Goal: Information Seeking & Learning: Compare options

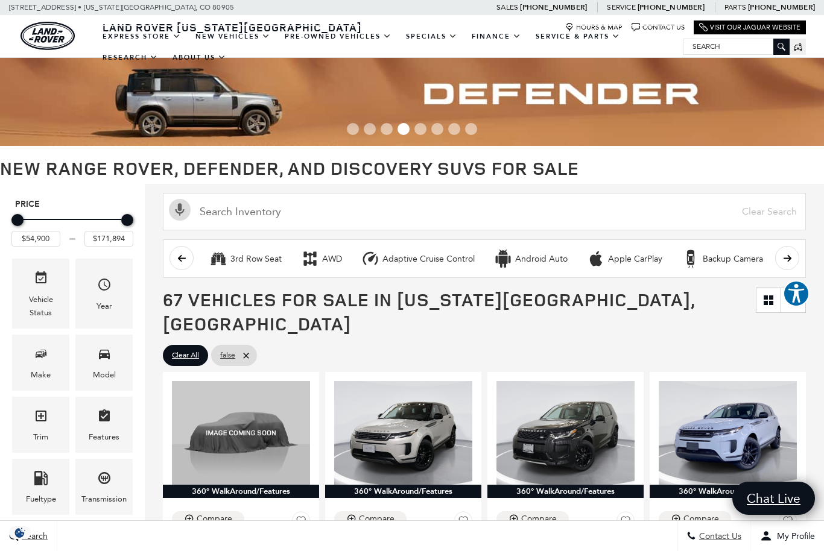
click at [110, 292] on icon "Year" at bounding box center [104, 284] width 14 height 14
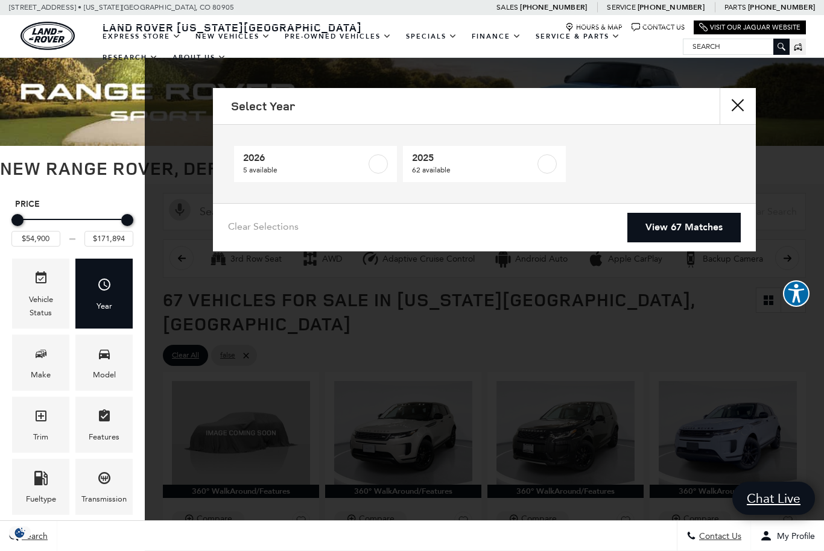
click at [372, 159] on label at bounding box center [378, 163] width 19 height 19
type input "$78,500"
checkbox input "true"
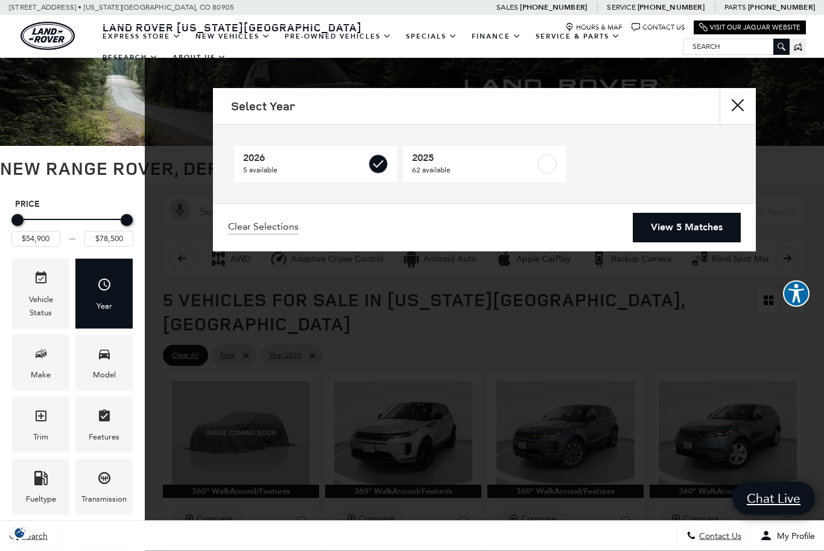
click at [685, 220] on link "View 5 Matches" at bounding box center [687, 228] width 108 height 30
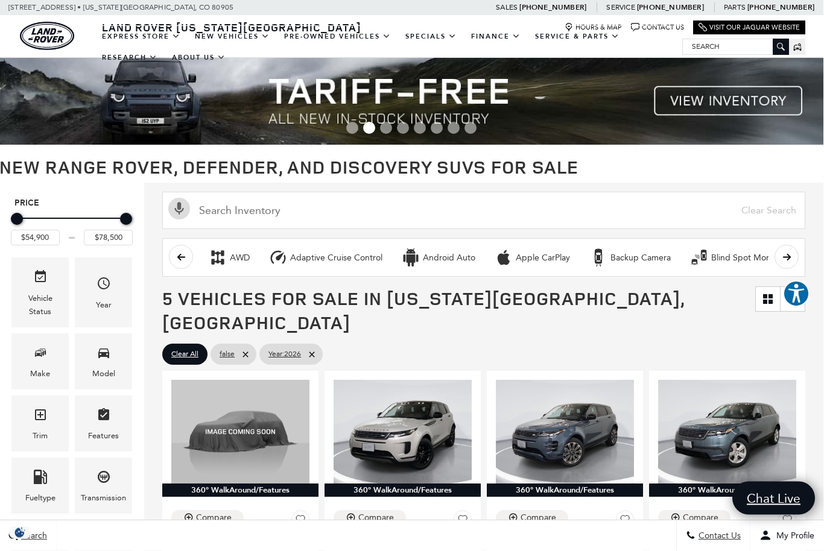
scroll to position [0, 1]
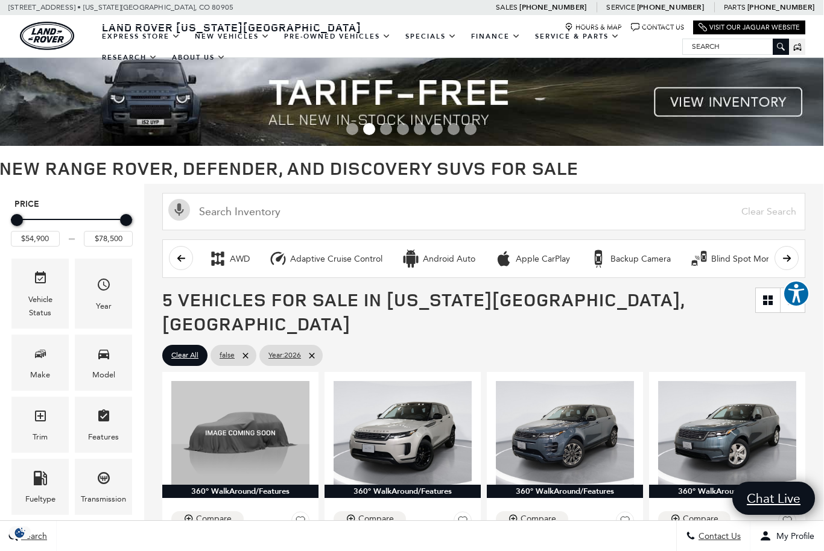
click at [102, 288] on icon "Year" at bounding box center [104, 284] width 14 height 14
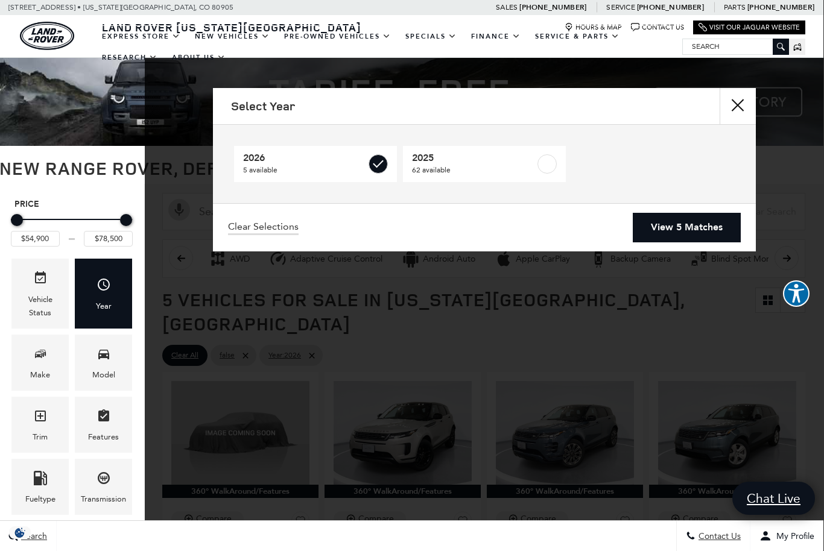
click at [551, 163] on label at bounding box center [546, 163] width 19 height 19
type input "$171,894"
checkbox input "true"
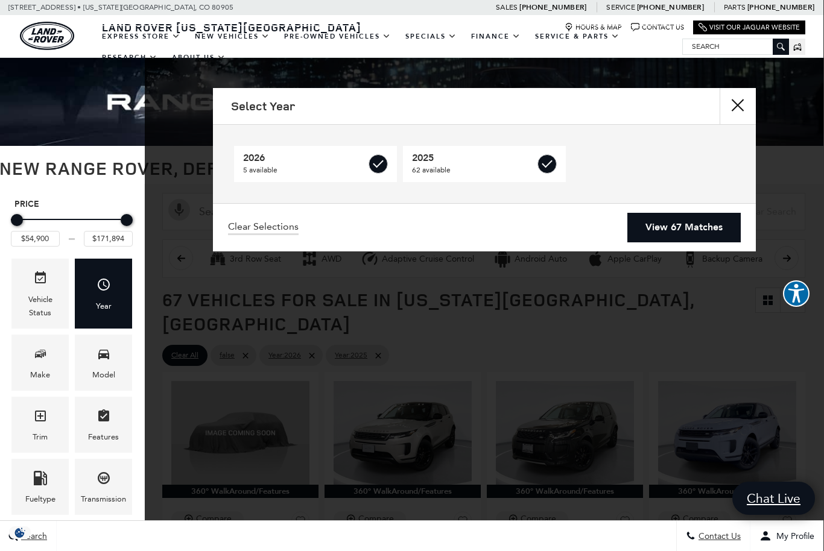
click at [679, 224] on link "View 67 Matches" at bounding box center [683, 228] width 113 height 30
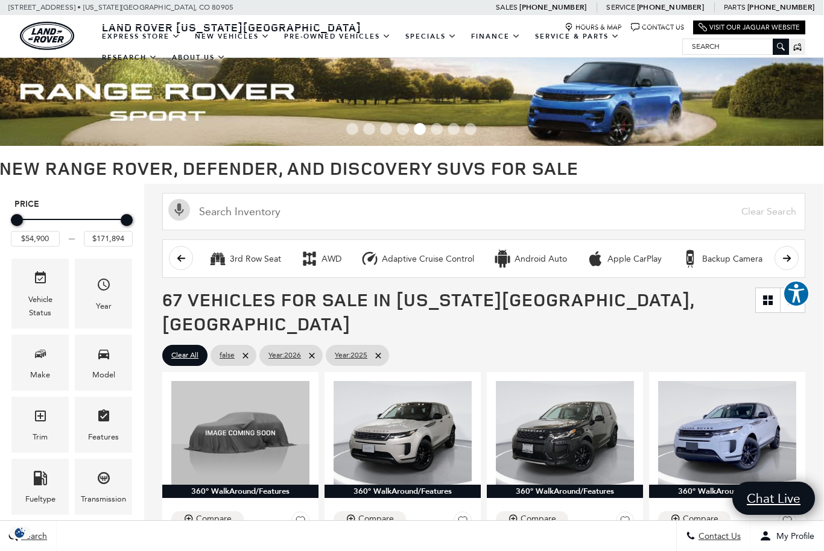
click at [33, 361] on icon "Make" at bounding box center [40, 354] width 14 height 14
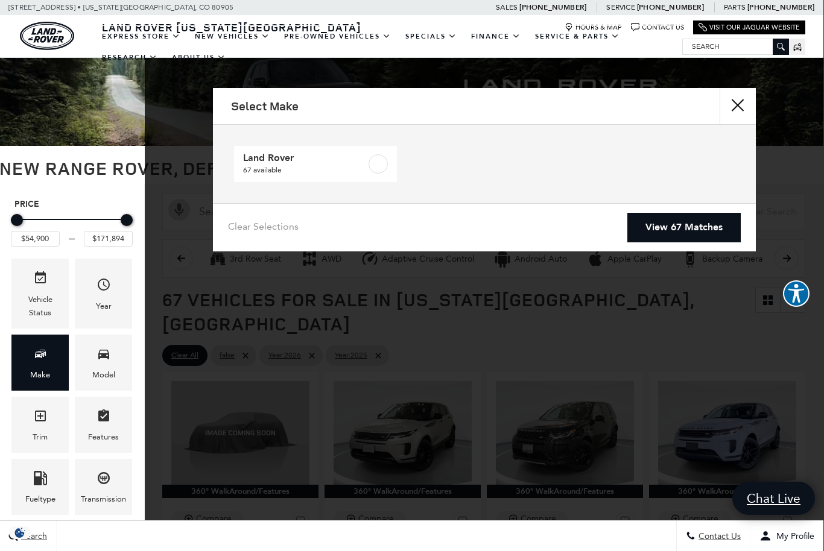
click at [375, 168] on label at bounding box center [378, 163] width 19 height 19
checkbox input "true"
click at [688, 230] on link "View 67 Matches" at bounding box center [683, 228] width 113 height 30
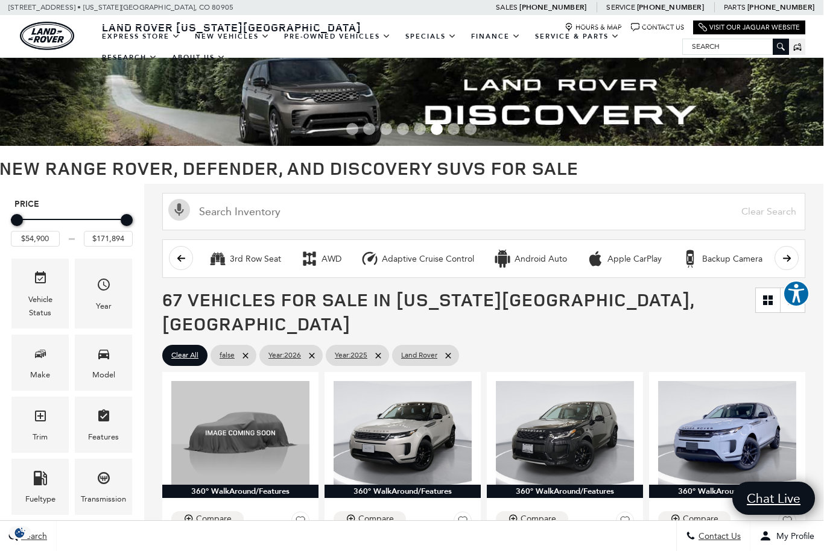
click at [97, 361] on icon "Model" at bounding box center [104, 354] width 14 height 14
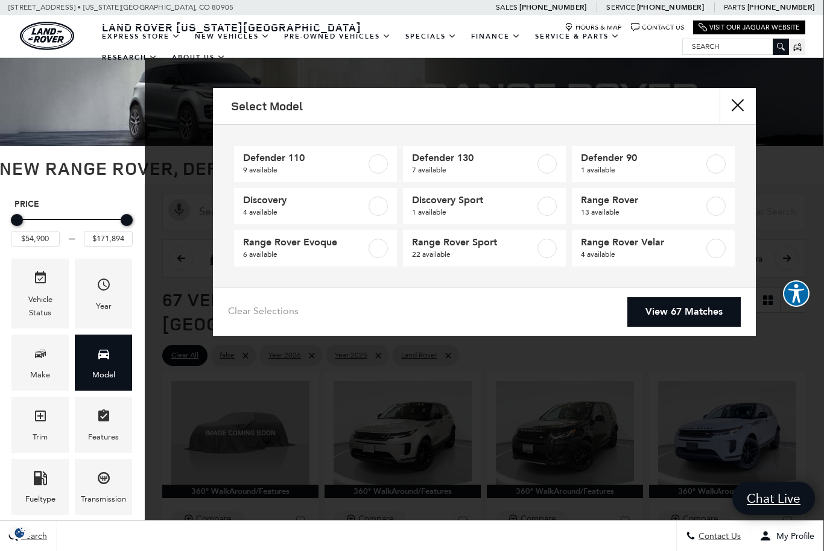
click at [382, 163] on label at bounding box center [378, 163] width 19 height 19
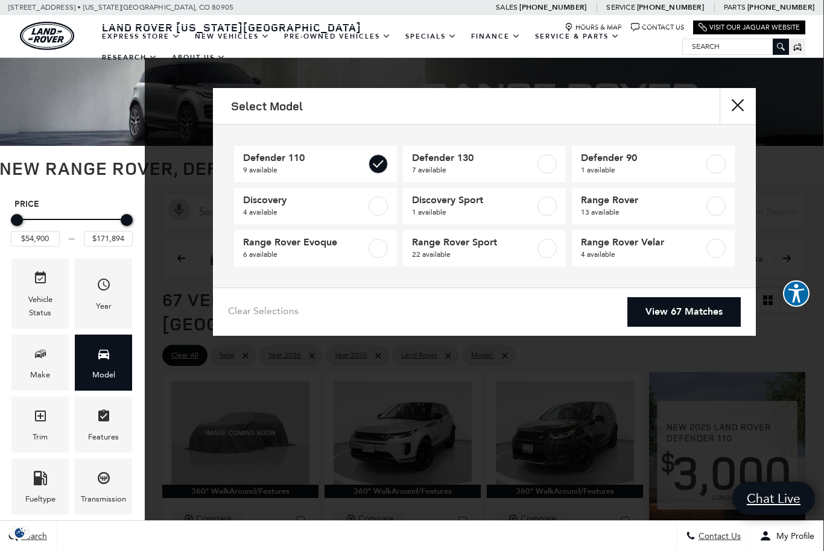
type input "$81,974"
checkbox input "true"
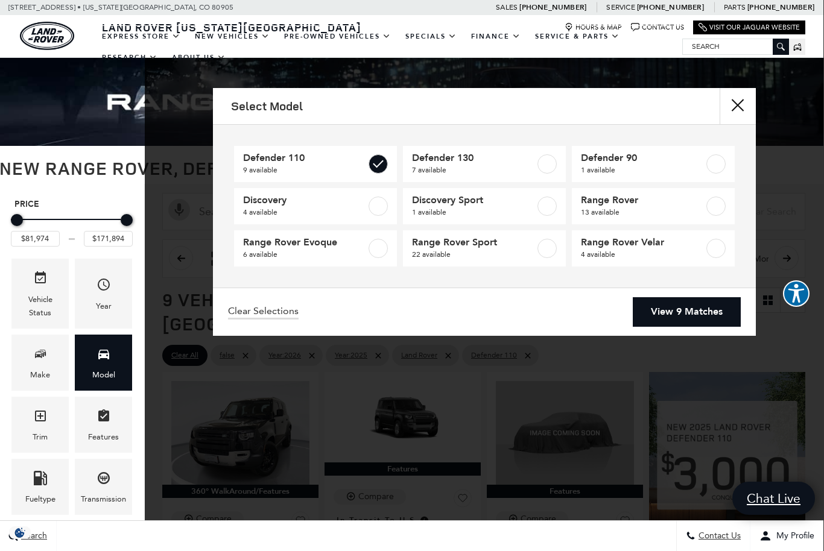
click at [694, 303] on link "View 9 Matches" at bounding box center [687, 312] width 108 height 30
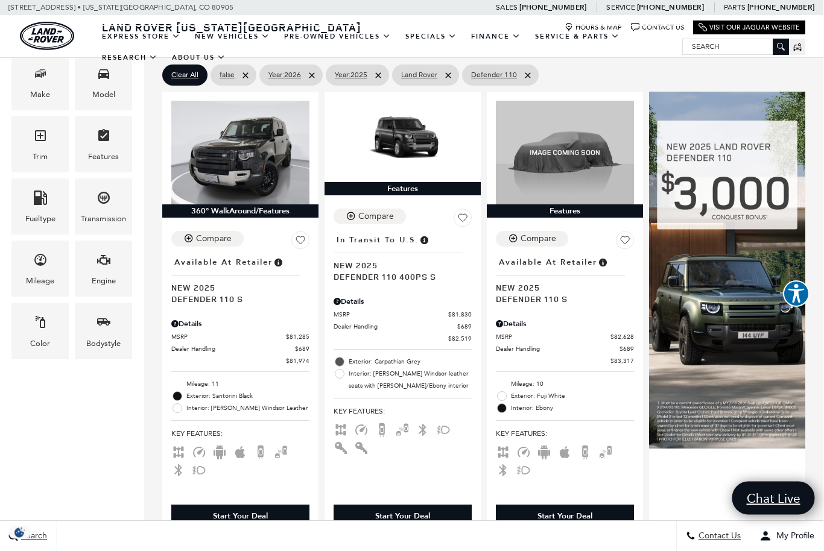
scroll to position [280, 1]
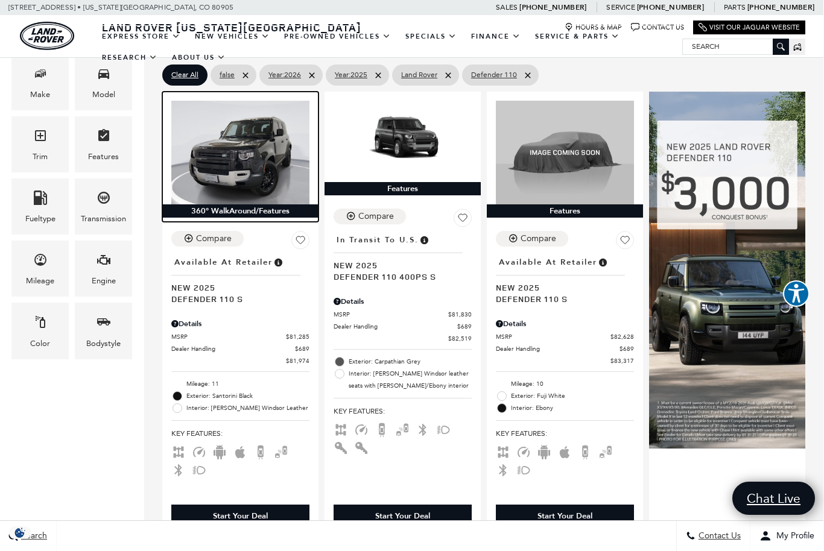
click at [229, 128] on img at bounding box center [240, 153] width 138 height 104
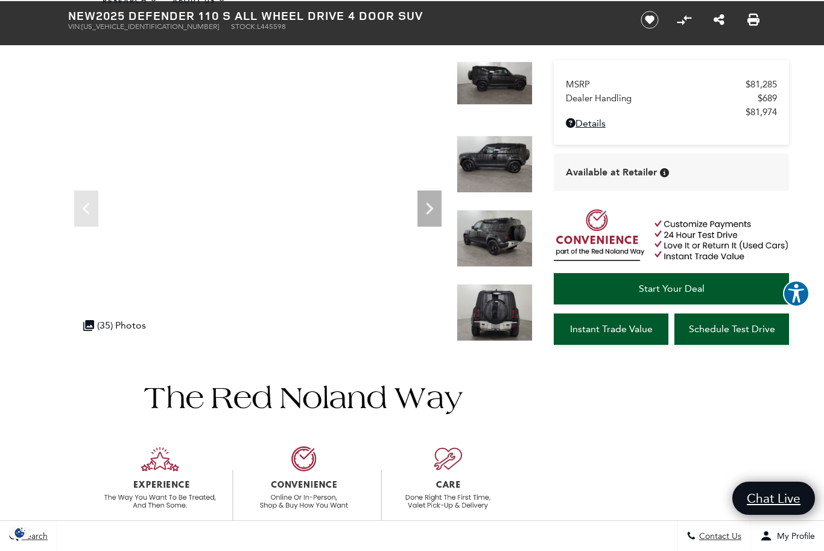
scroll to position [54, 0]
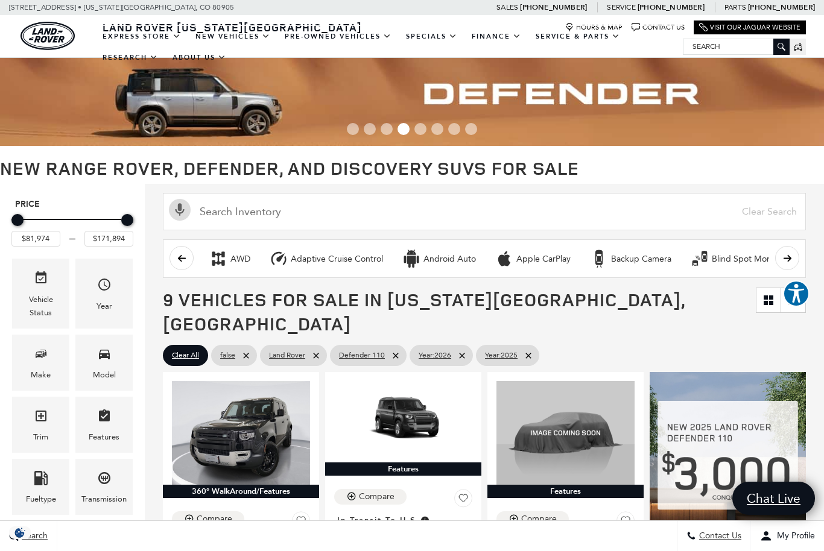
click at [100, 360] on icon "Model" at bounding box center [104, 355] width 11 height 10
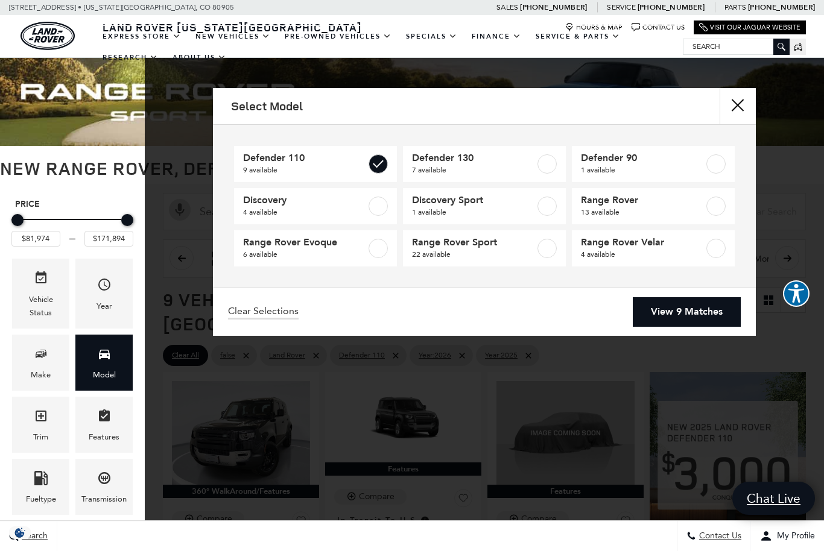
click at [379, 164] on label at bounding box center [378, 163] width 19 height 19
type input "$54,900"
checkbox input "false"
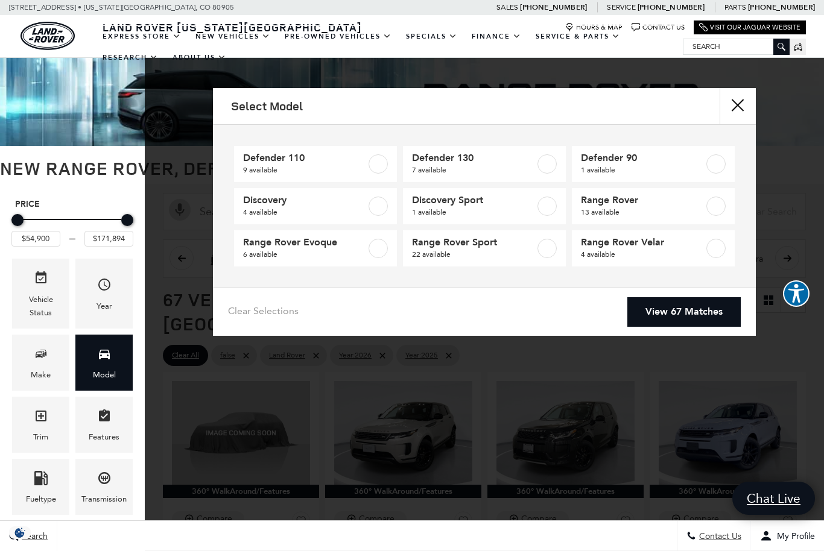
click at [550, 249] on label at bounding box center [546, 248] width 19 height 19
type input "$88,764"
type input "$127,179"
checkbox input "true"
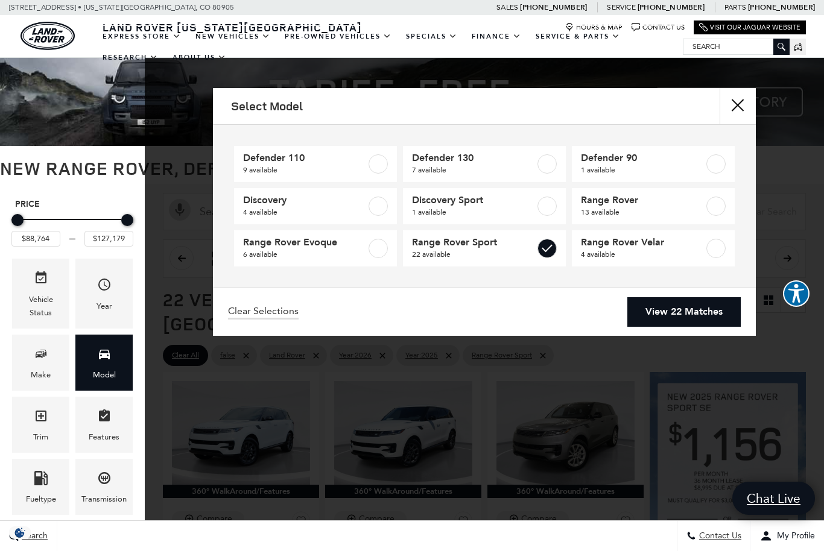
click at [687, 314] on link "View 22 Matches" at bounding box center [683, 312] width 113 height 30
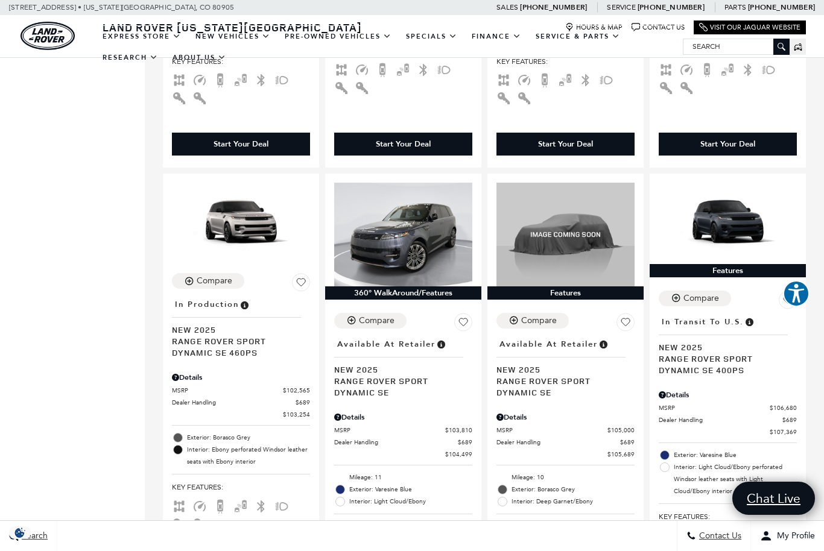
scroll to position [2042, 0]
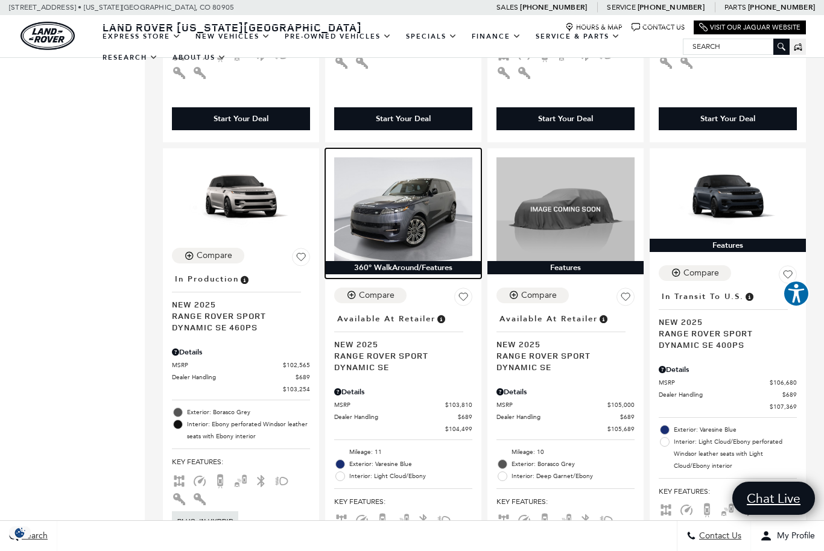
click at [393, 179] on img at bounding box center [403, 209] width 138 height 104
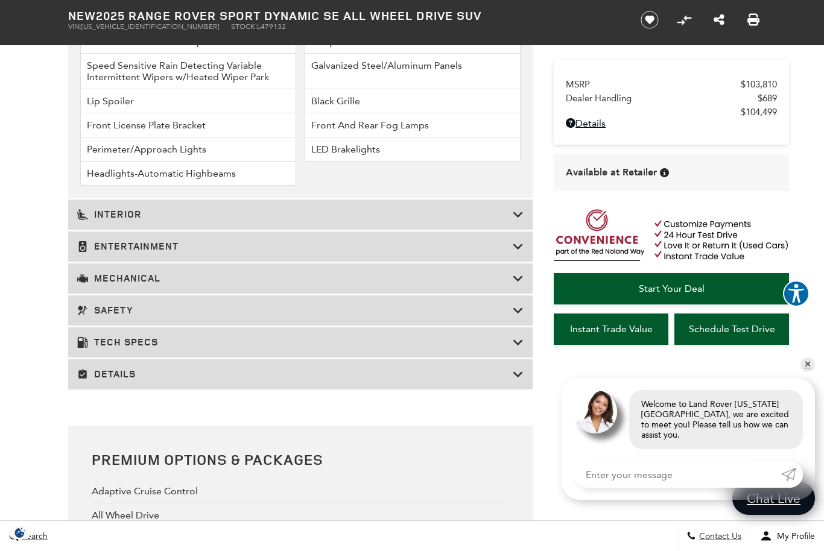
scroll to position [1877, 0]
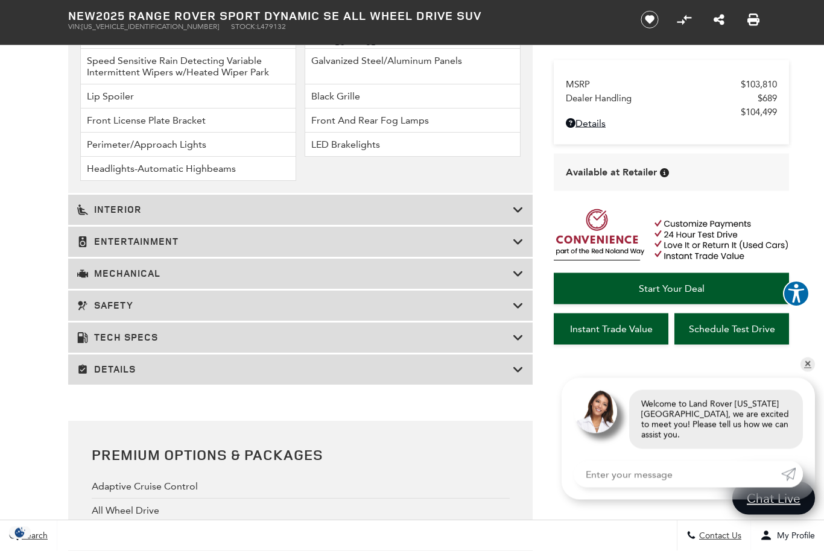
click at [515, 280] on icon at bounding box center [518, 274] width 11 height 12
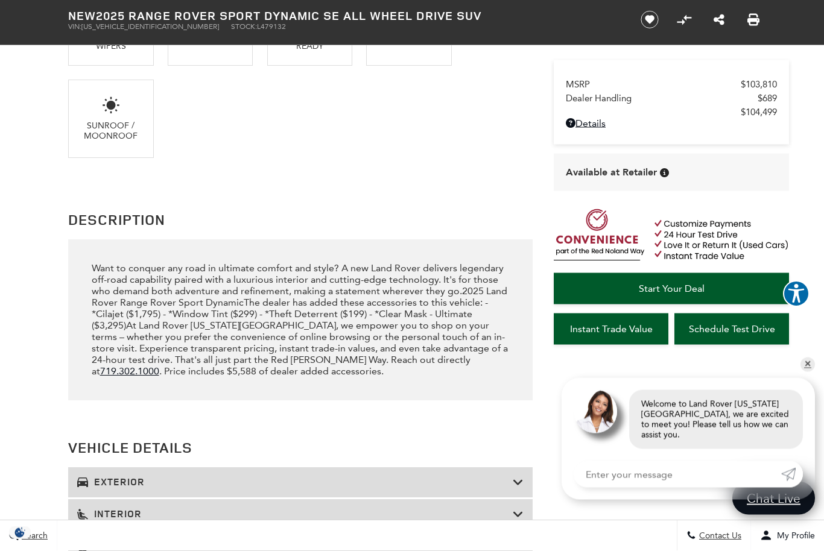
scroll to position [1191, 0]
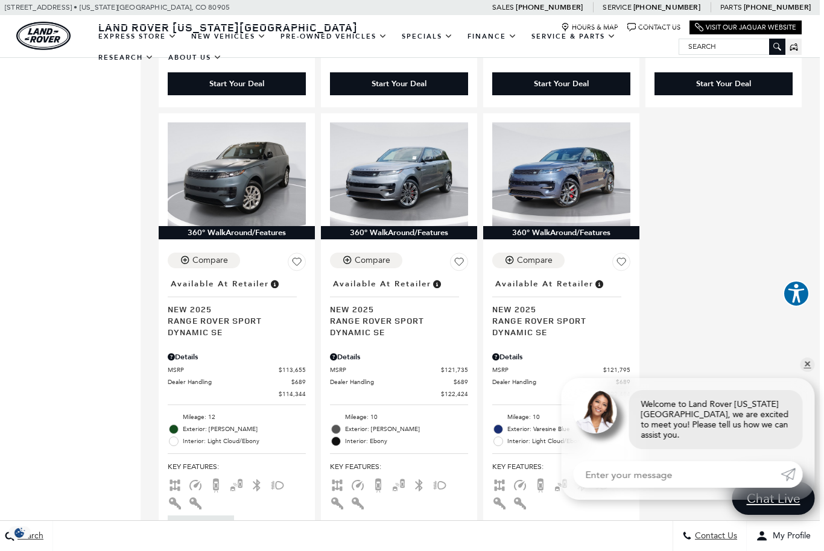
scroll to position [2570, 4]
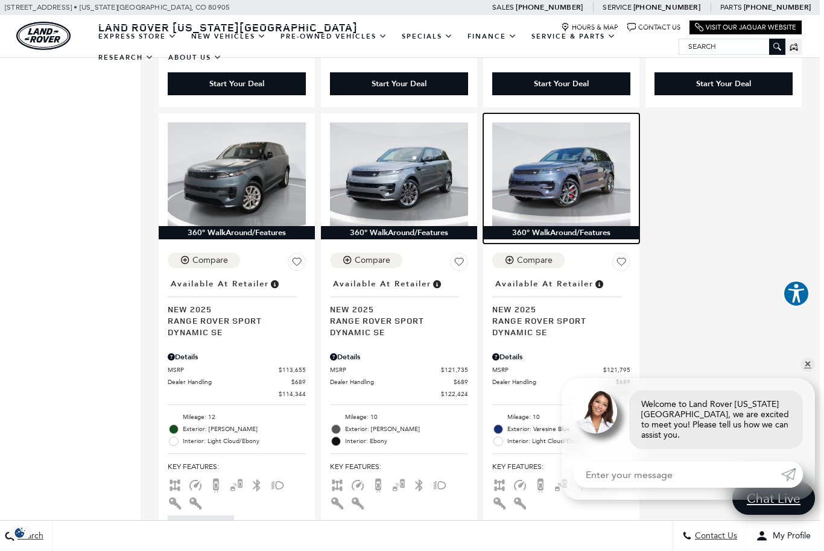
click at [578, 152] on img at bounding box center [561, 174] width 138 height 104
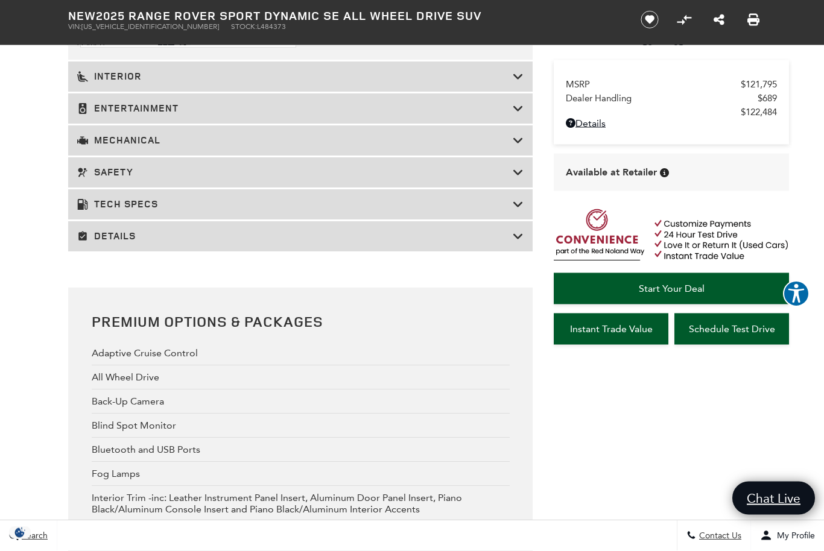
scroll to position [2010, 0]
click at [516, 147] on icon at bounding box center [518, 141] width 11 height 12
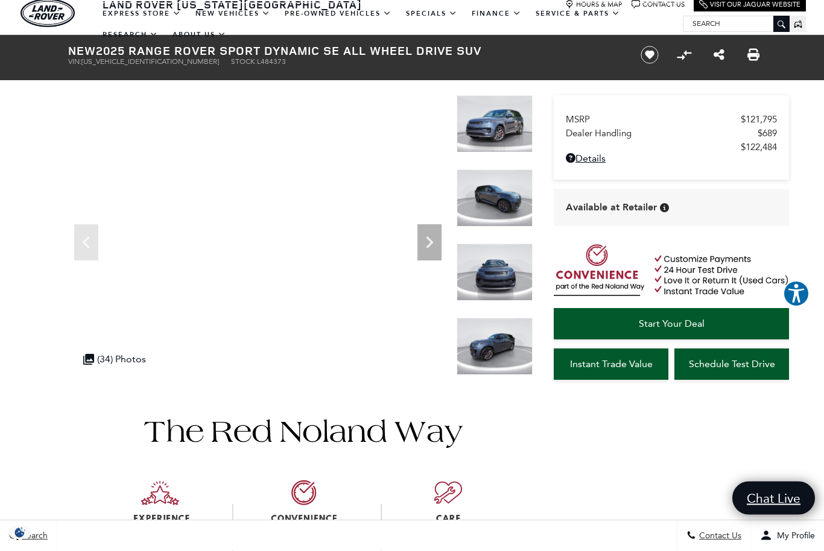
scroll to position [0, 0]
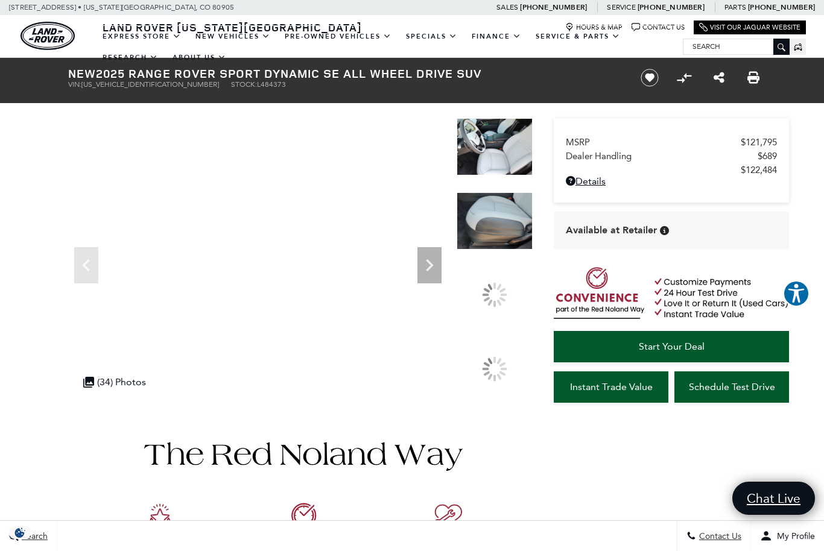
click at [498, 250] on img at bounding box center [495, 220] width 76 height 57
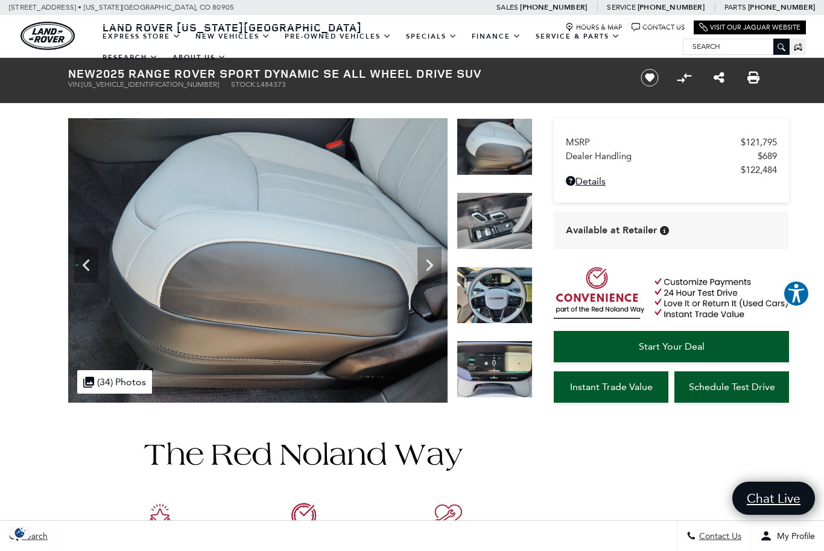
click at [84, 255] on icon "Previous" at bounding box center [86, 265] width 24 height 24
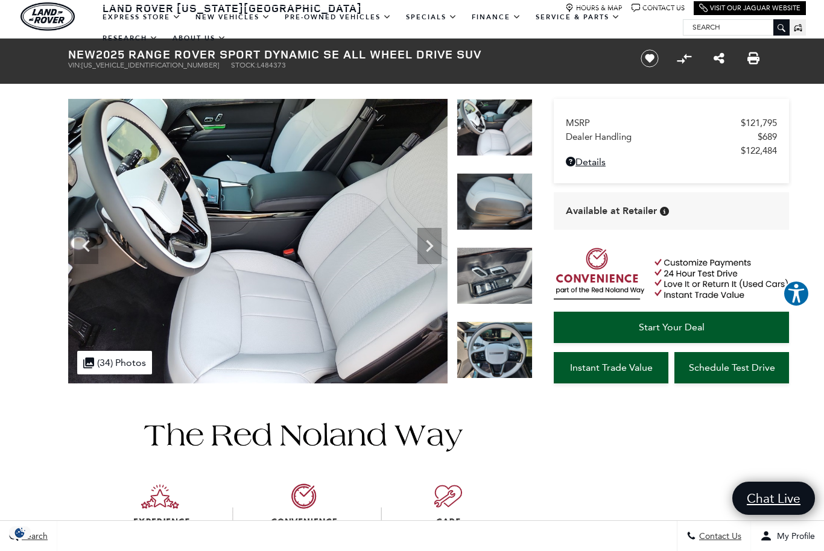
scroll to position [23, 0]
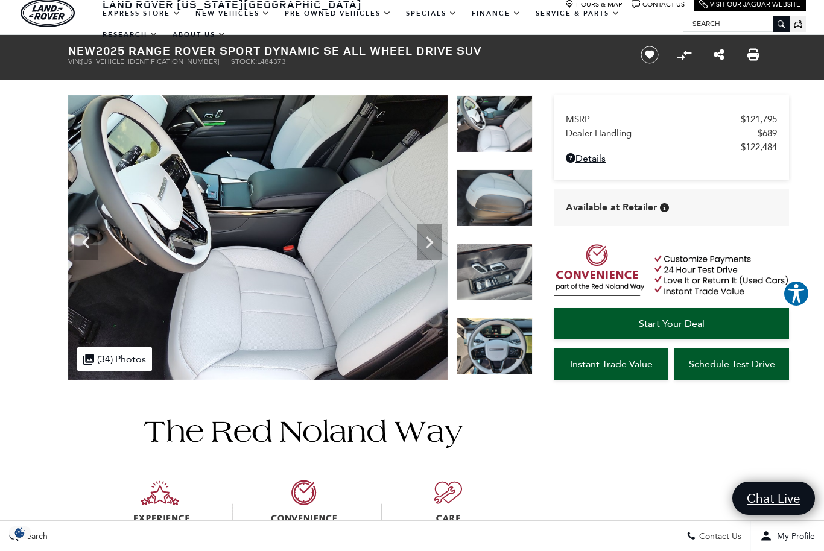
click at [431, 237] on icon "Next" at bounding box center [429, 242] width 24 height 24
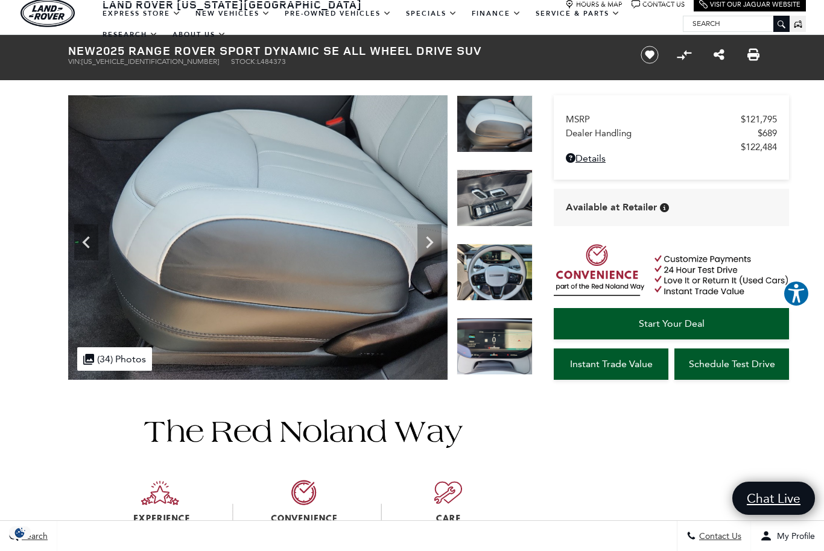
click at [423, 234] on icon "Next" at bounding box center [429, 242] width 24 height 24
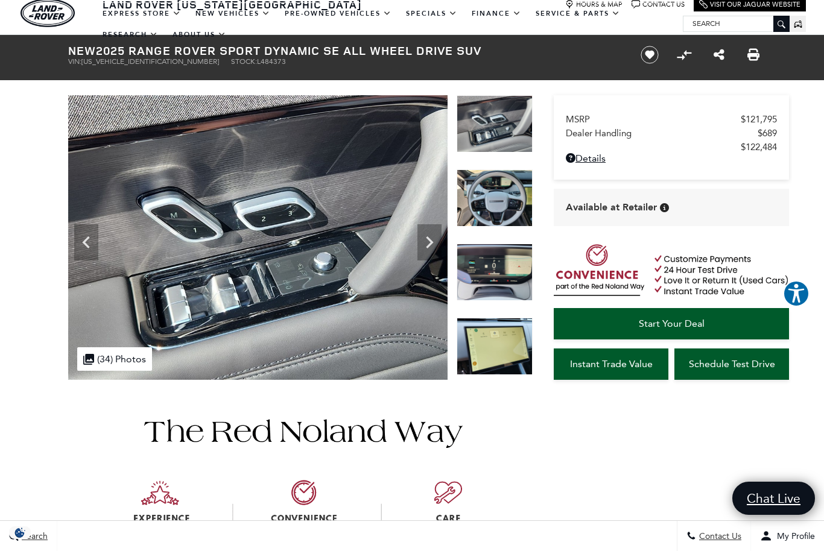
click at [428, 238] on icon "Next" at bounding box center [429, 242] width 7 height 12
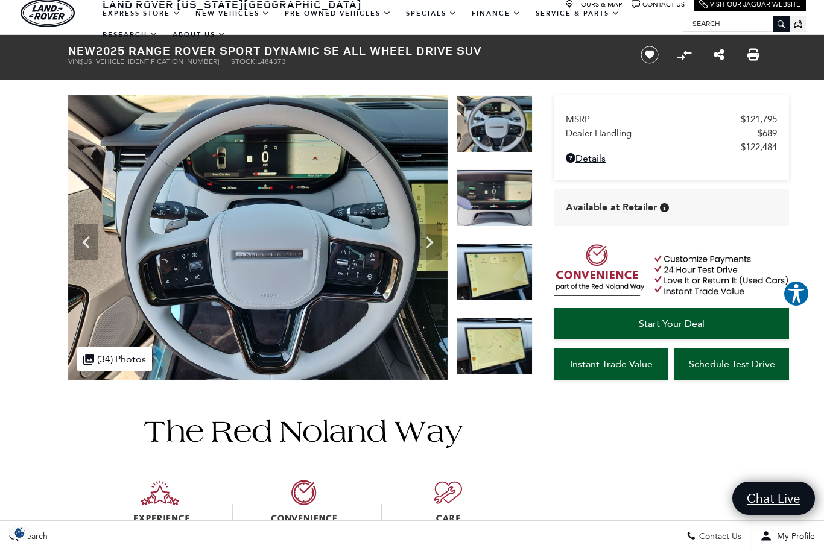
click at [431, 242] on icon "Next" at bounding box center [429, 242] width 7 height 12
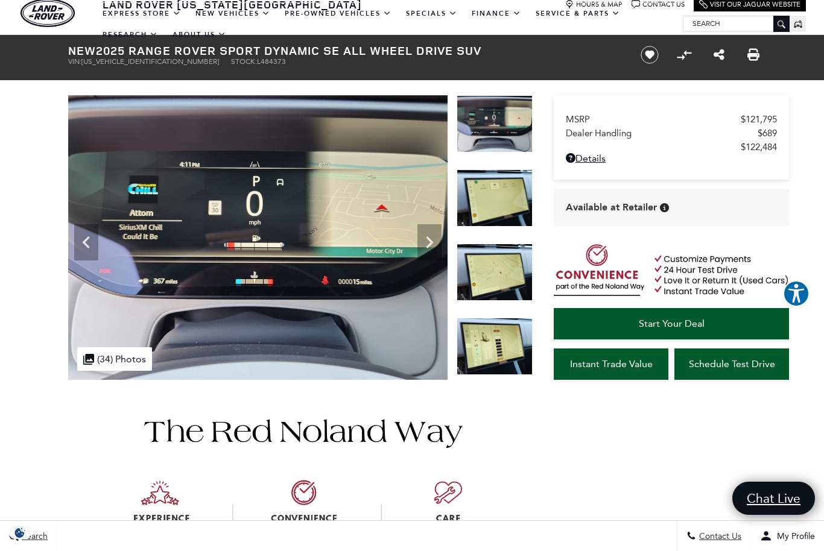
click at [433, 240] on icon "Next" at bounding box center [429, 242] width 24 height 24
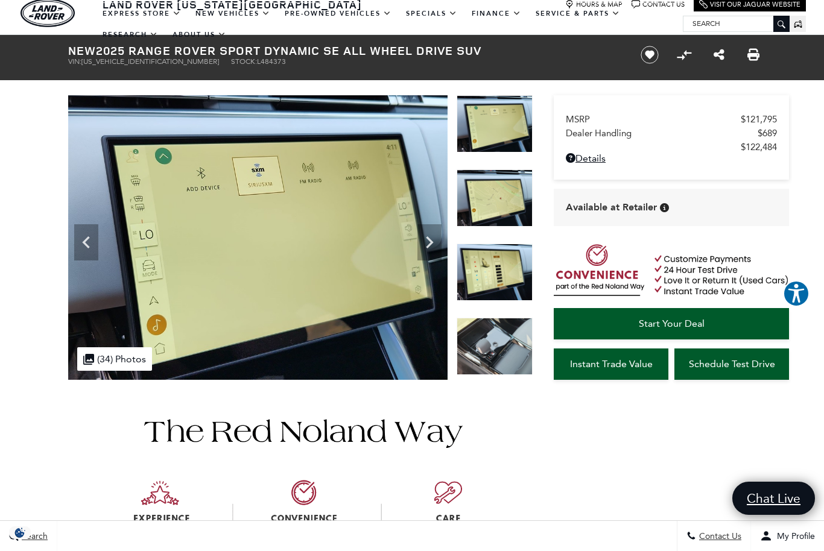
click at [436, 241] on icon "Next" at bounding box center [429, 242] width 24 height 24
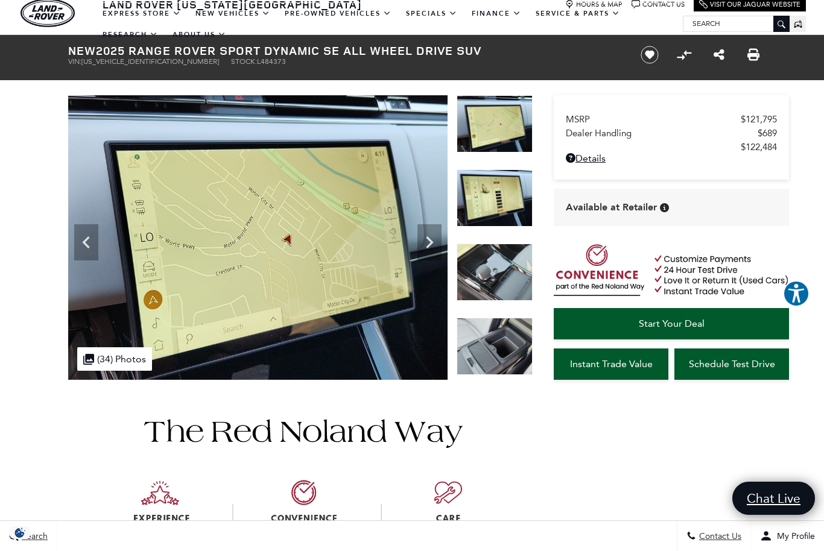
click at [432, 233] on icon "Next" at bounding box center [429, 242] width 24 height 24
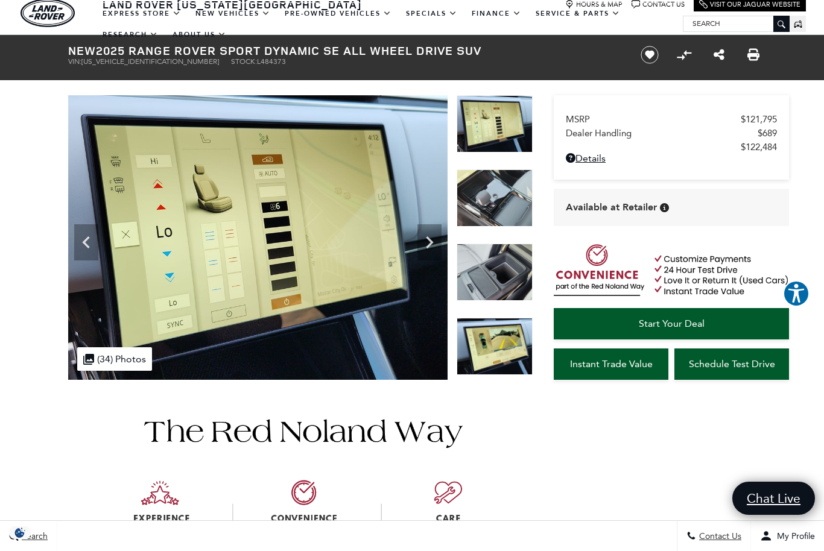
click at [429, 240] on icon "Next" at bounding box center [429, 242] width 7 height 12
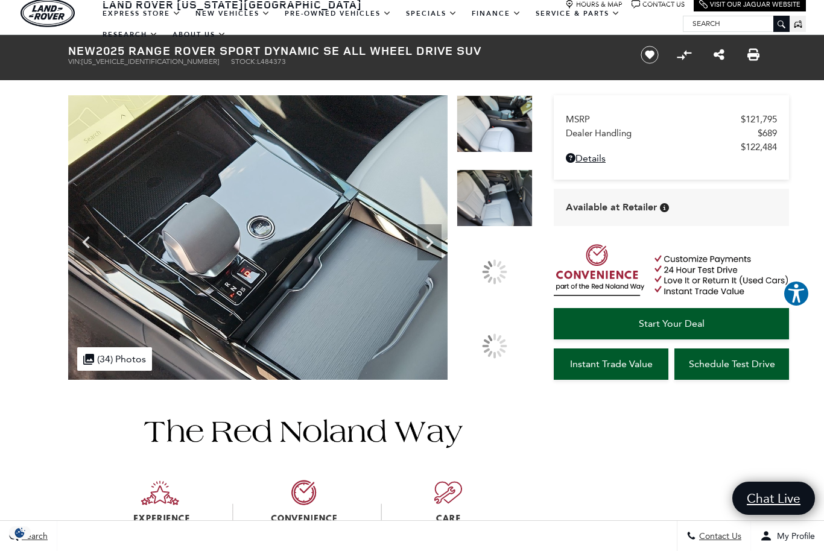
click at [497, 227] on img at bounding box center [495, 197] width 76 height 57
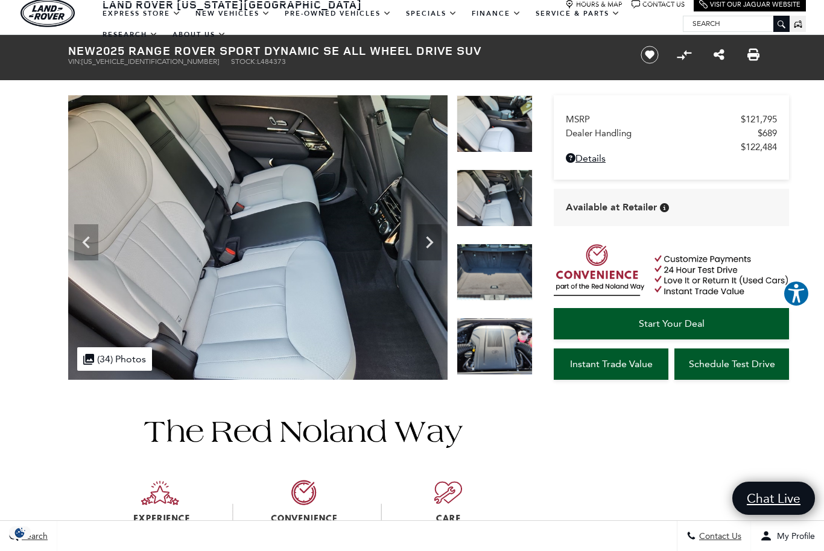
click at [492, 169] on div at bounding box center [495, 132] width 76 height 74
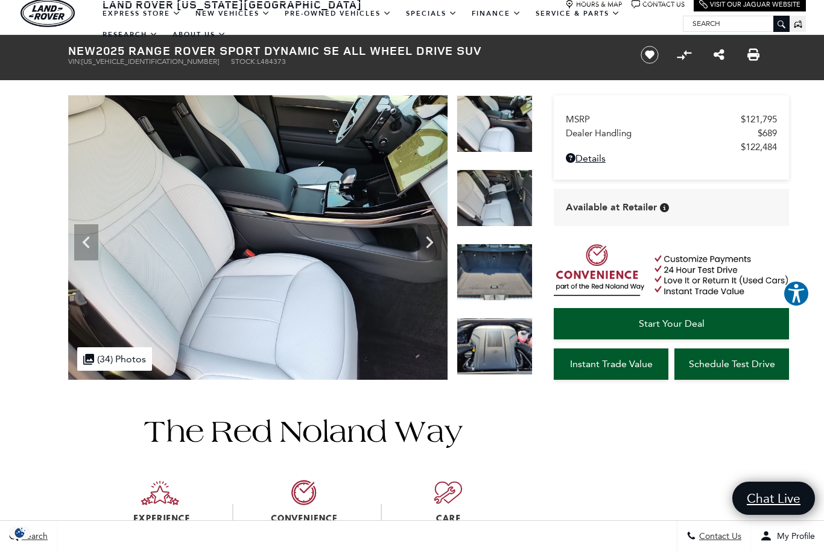
click at [432, 245] on icon "Next" at bounding box center [429, 242] width 24 height 24
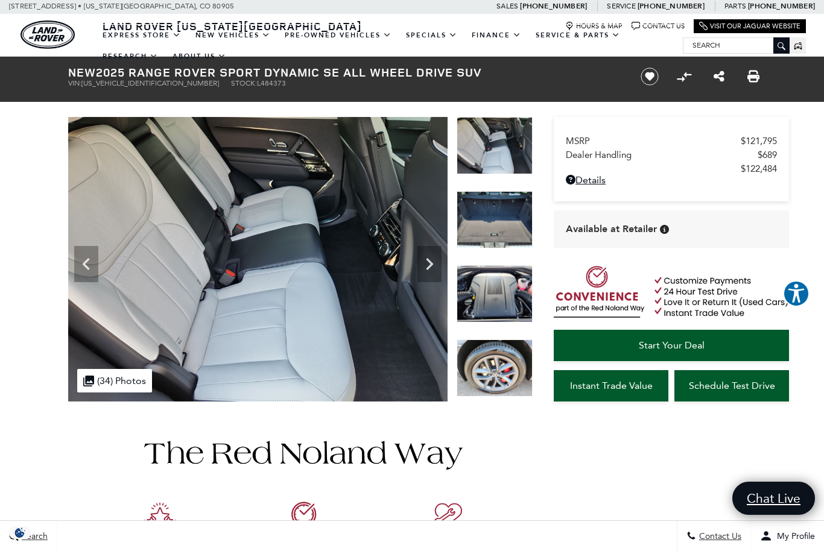
scroll to position [0, 0]
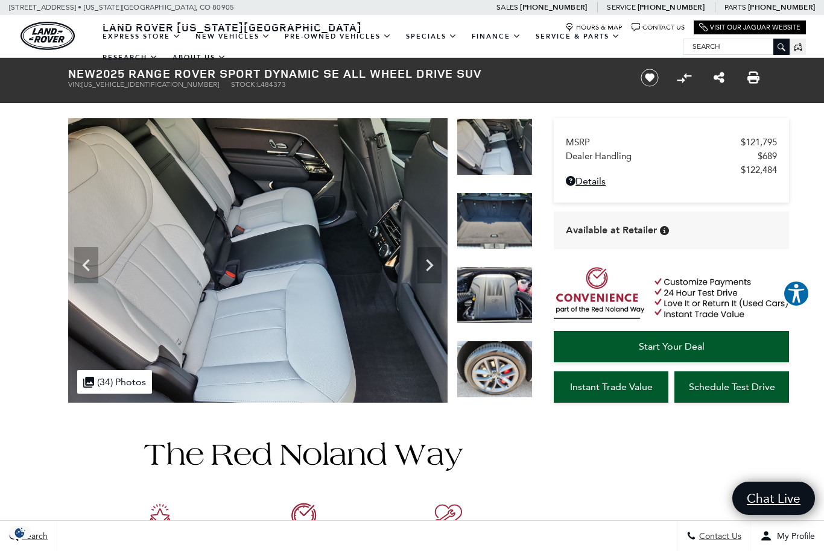
click at [495, 267] on img at bounding box center [495, 295] width 76 height 57
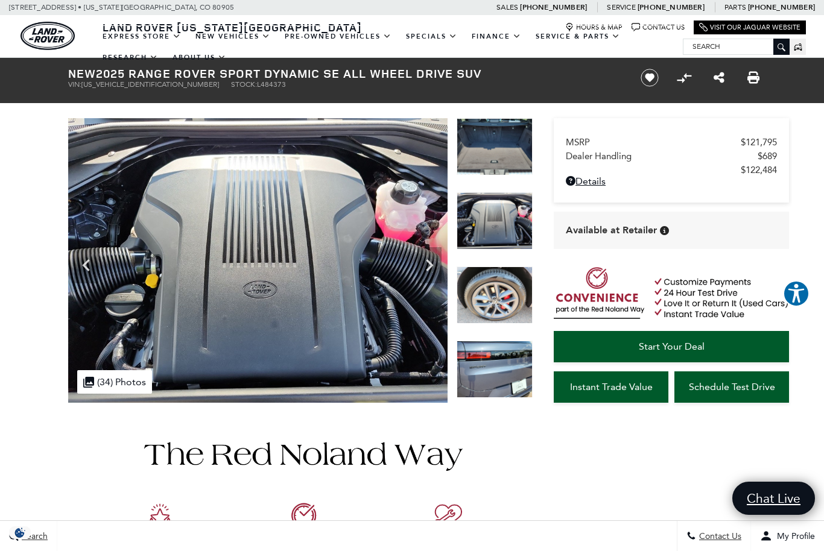
click at [495, 146] on img at bounding box center [495, 146] width 76 height 57
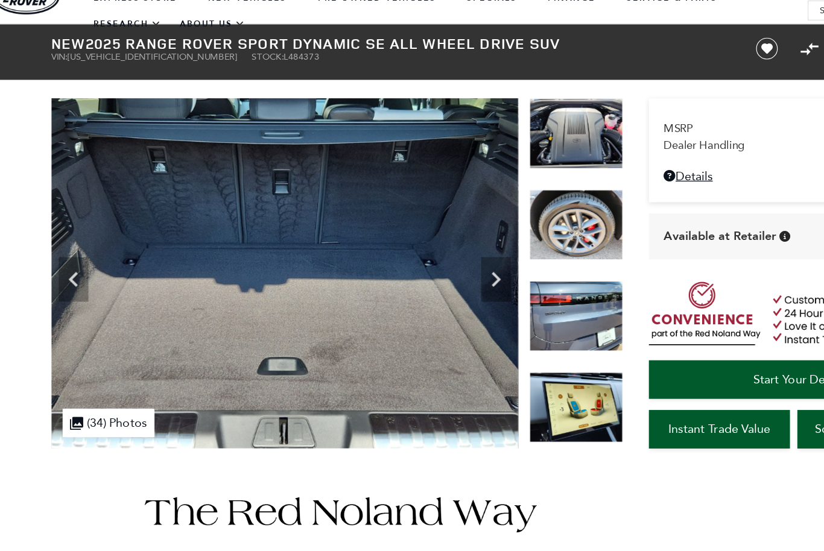
click at [477, 267] on img at bounding box center [495, 295] width 76 height 57
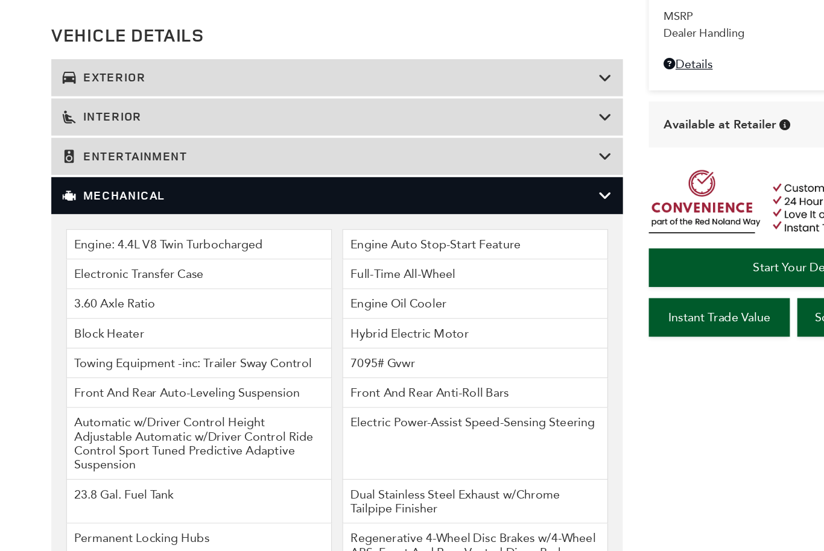
scroll to position [1576, 0]
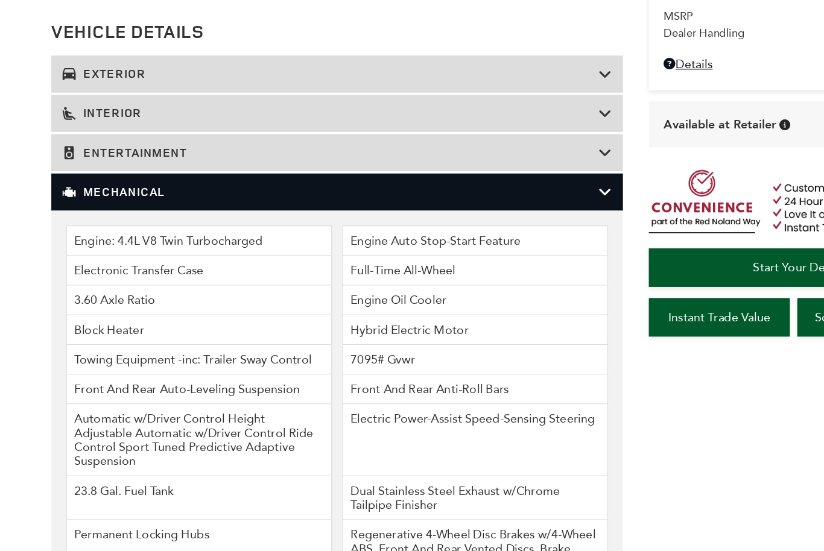
click at [142, 255] on li "Engine: 4.4L V8 Twin Turbocharged" at bounding box center [188, 267] width 216 height 25
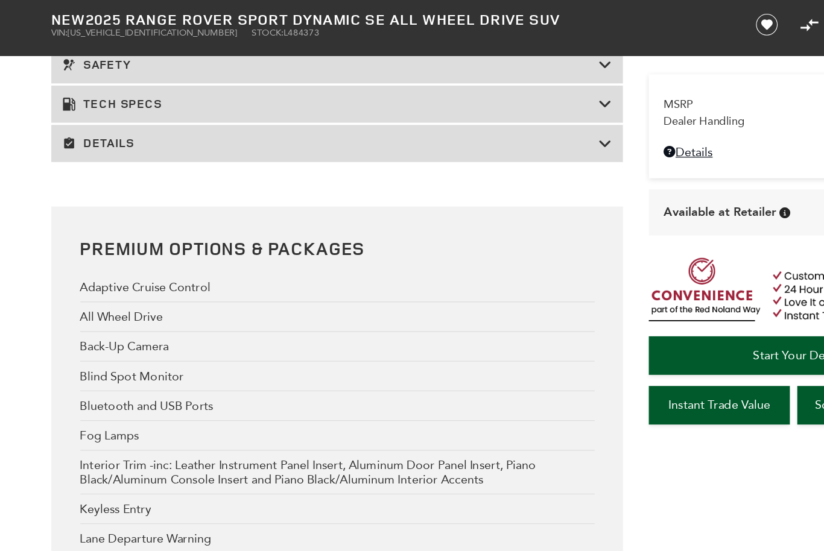
scroll to position [2140, 0]
click at [493, 100] on div "Tech Specs" at bounding box center [300, 85] width 464 height 30
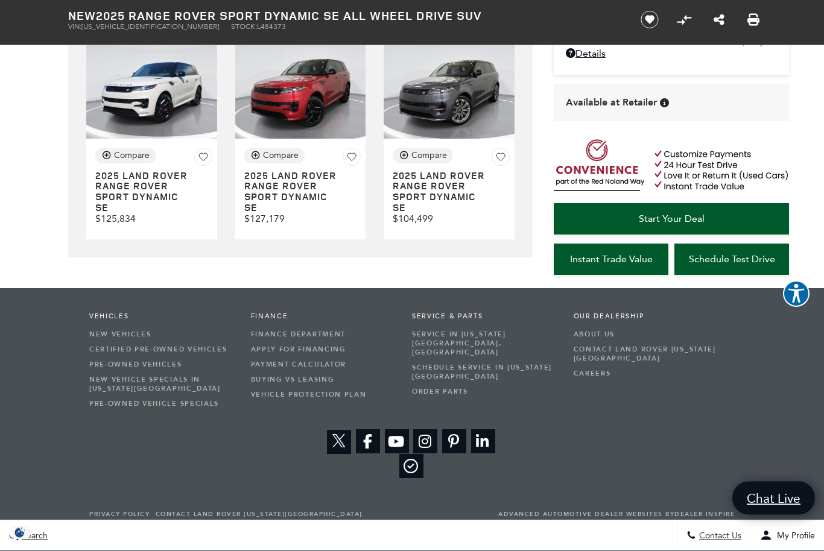
scroll to position [4155, 0]
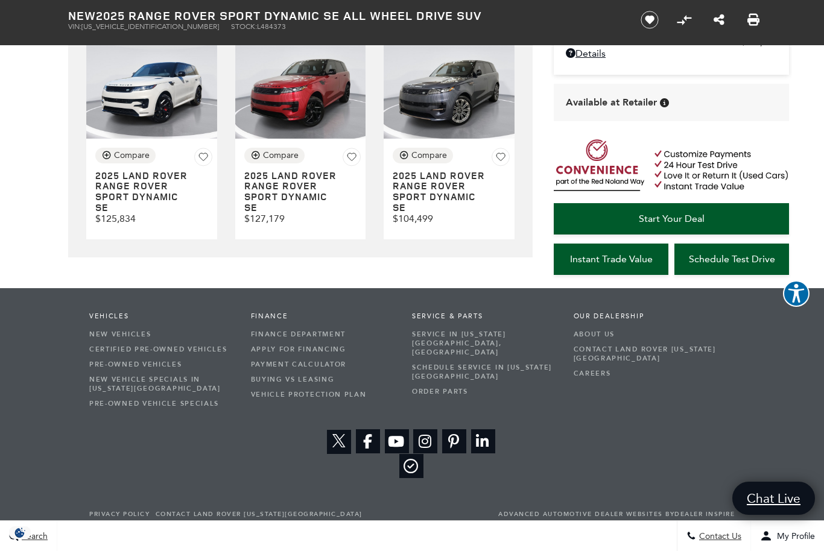
click at [442, 213] on h3 "2025 LAND ROVER Range Rover Sport Dynamic SE" at bounding box center [439, 192] width 93 height 42
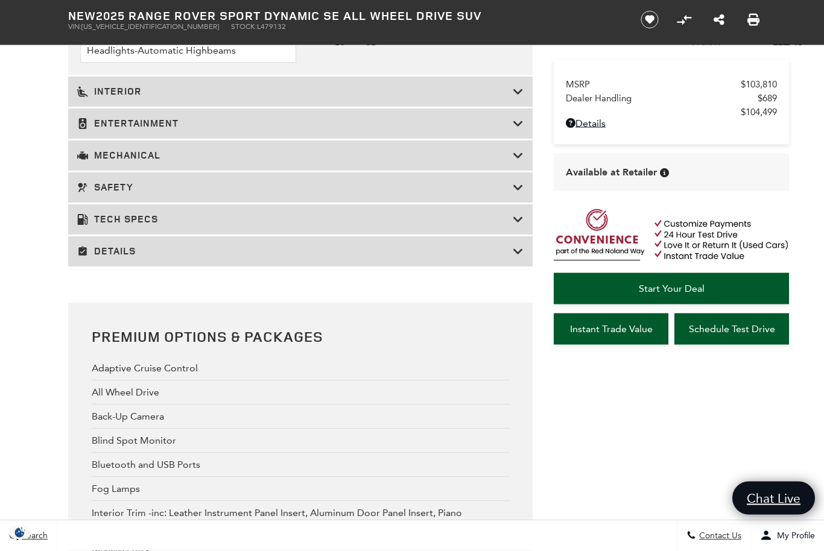
scroll to position [1995, 0]
click at [129, 162] on h3 "Mechanical" at bounding box center [295, 156] width 436 height 12
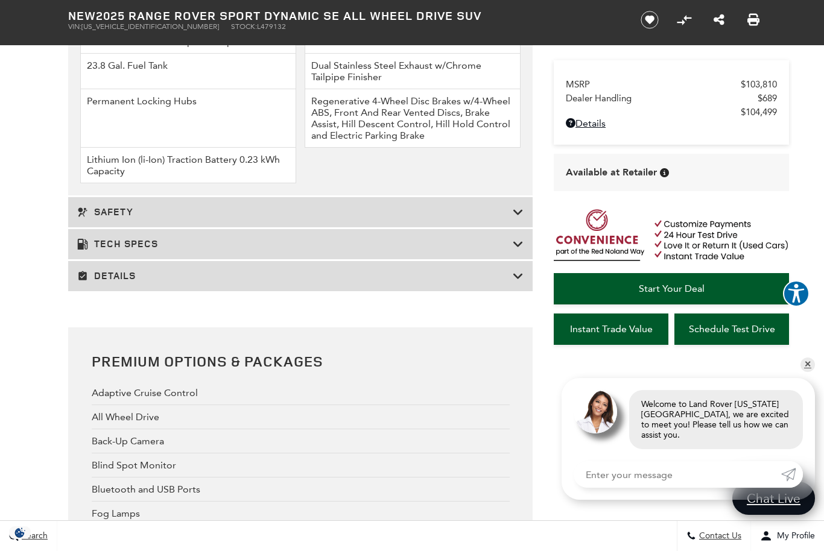
scroll to position [1991, 0]
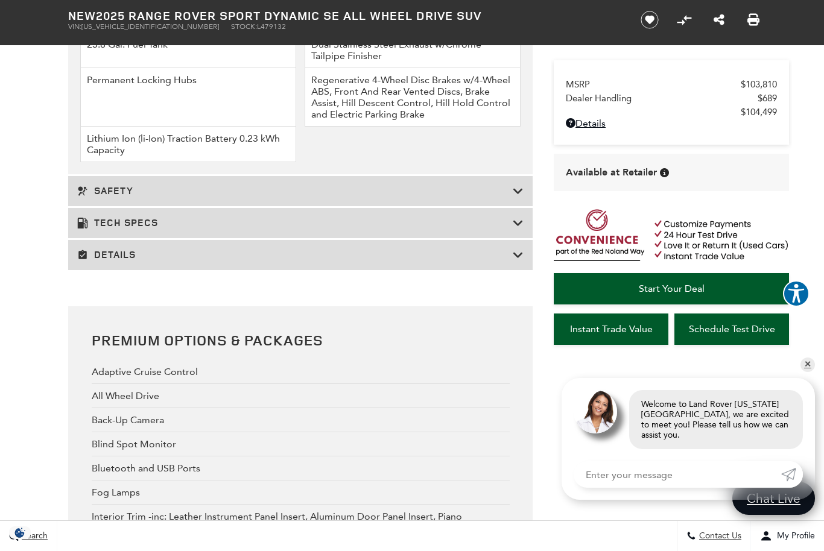
click at [128, 229] on h3 "Tech Specs" at bounding box center [295, 223] width 436 height 12
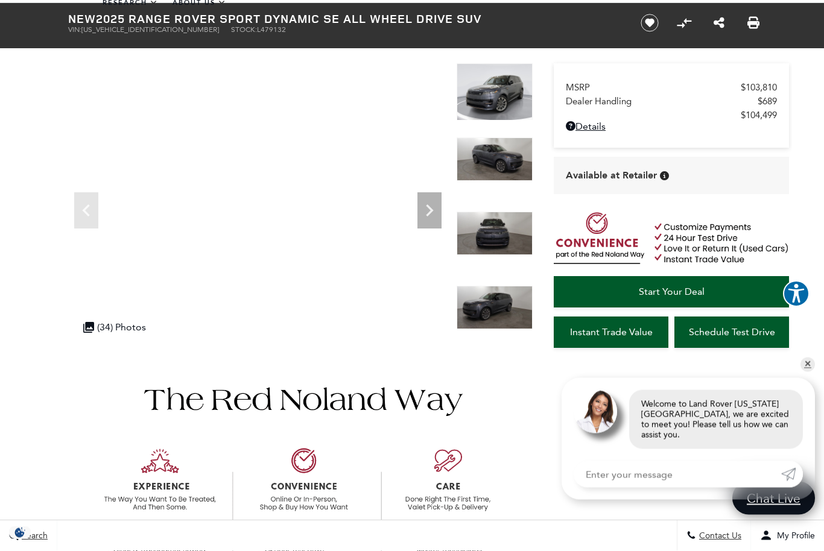
scroll to position [0, 0]
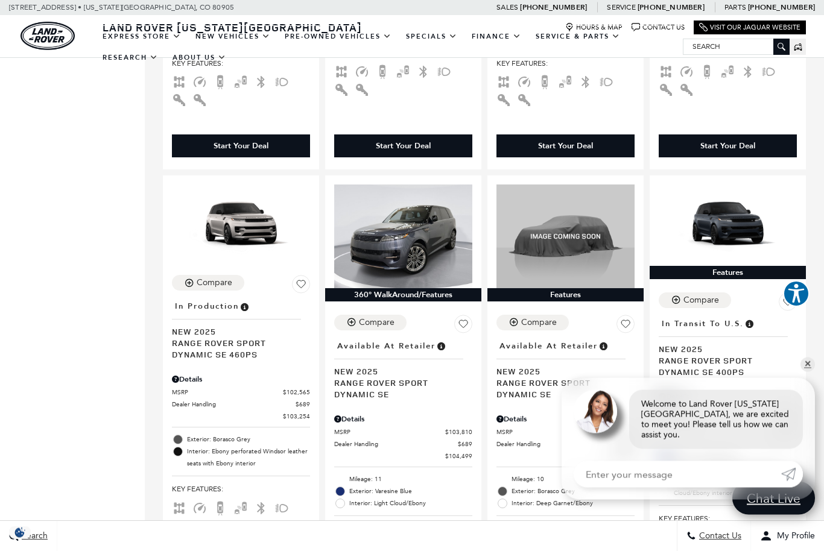
scroll to position [2015, 0]
click at [409, 414] on div "Details" at bounding box center [403, 419] width 138 height 11
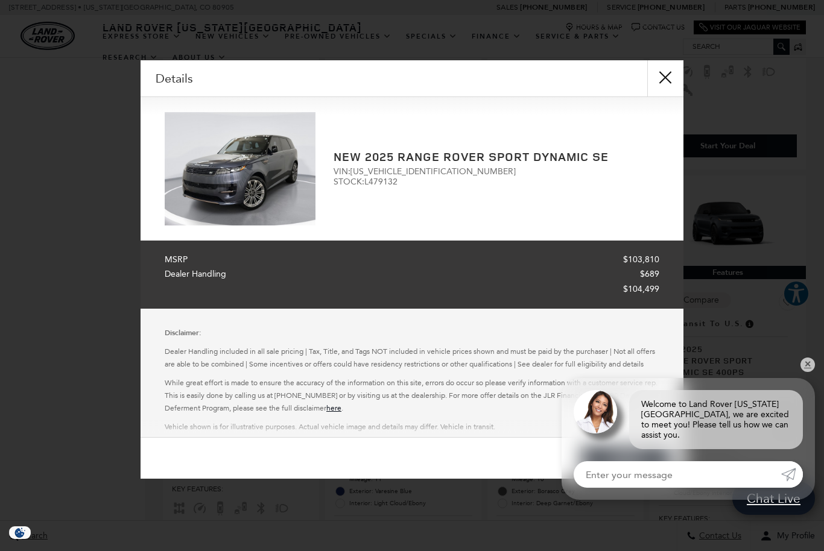
click at [659, 81] on button "close" at bounding box center [665, 78] width 36 height 36
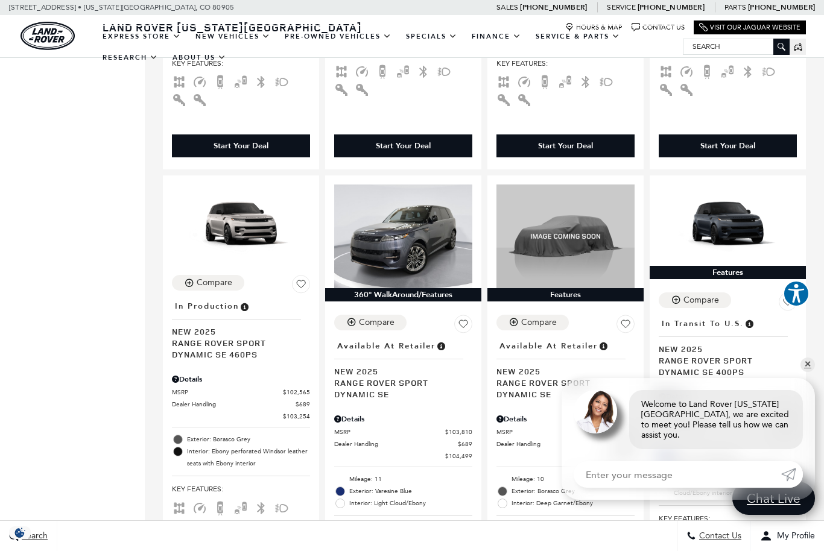
click at [796, 429] on span "$107,369" at bounding box center [783, 433] width 27 height 9
click at [808, 372] on link "✕" at bounding box center [807, 365] width 14 height 14
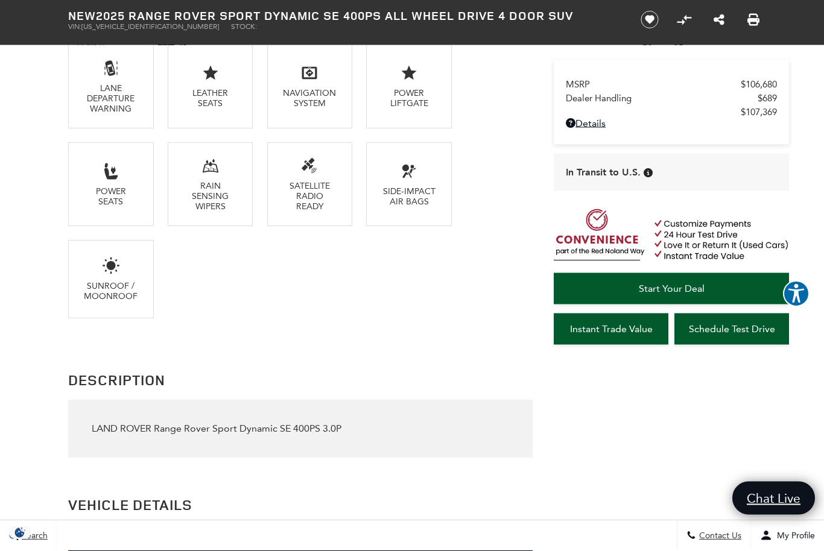
scroll to position [1080, 0]
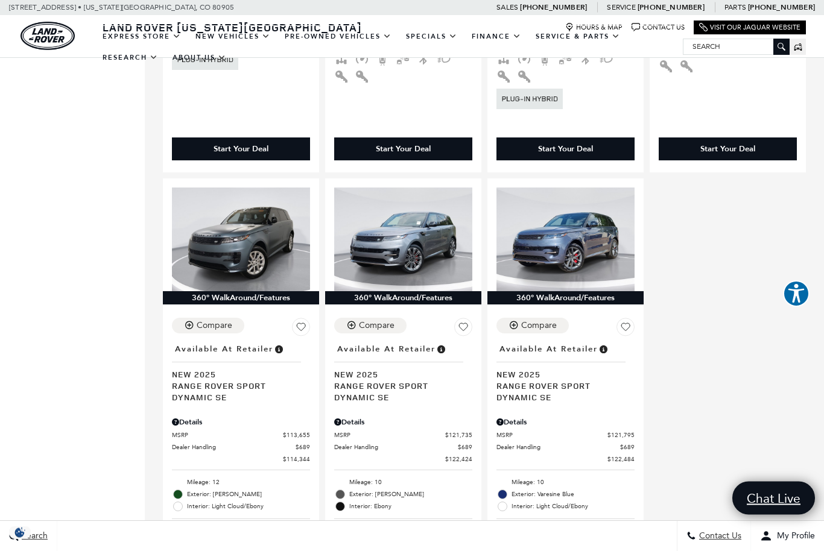
scroll to position [2504, 0]
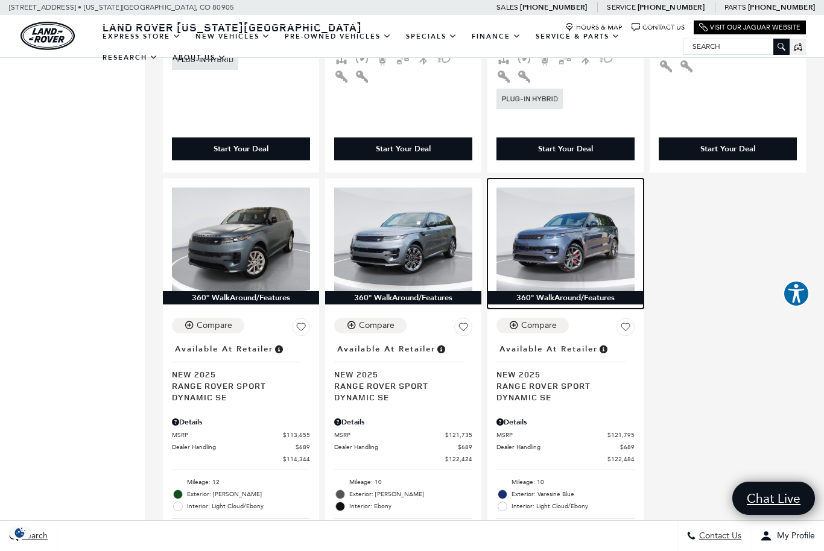
click at [567, 207] on img at bounding box center [565, 240] width 138 height 104
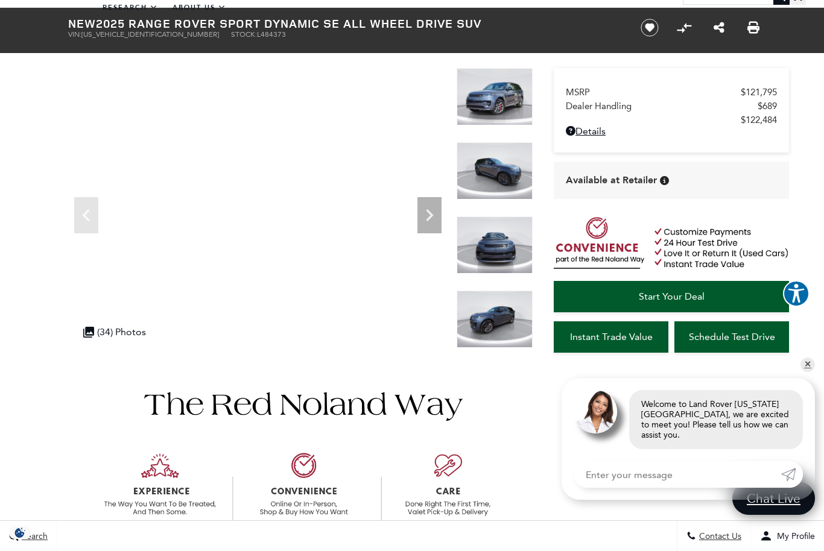
scroll to position [49, 0]
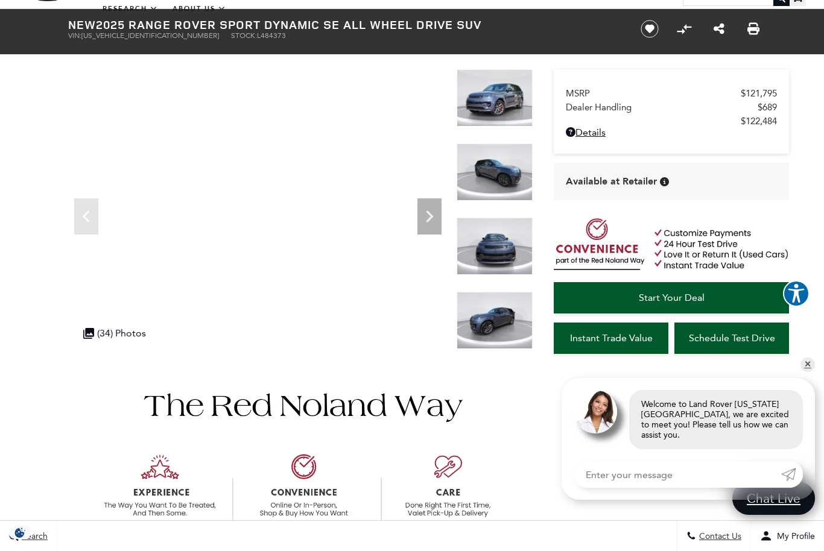
click at [493, 456] on div at bounding box center [494, 468] width 25 height 25
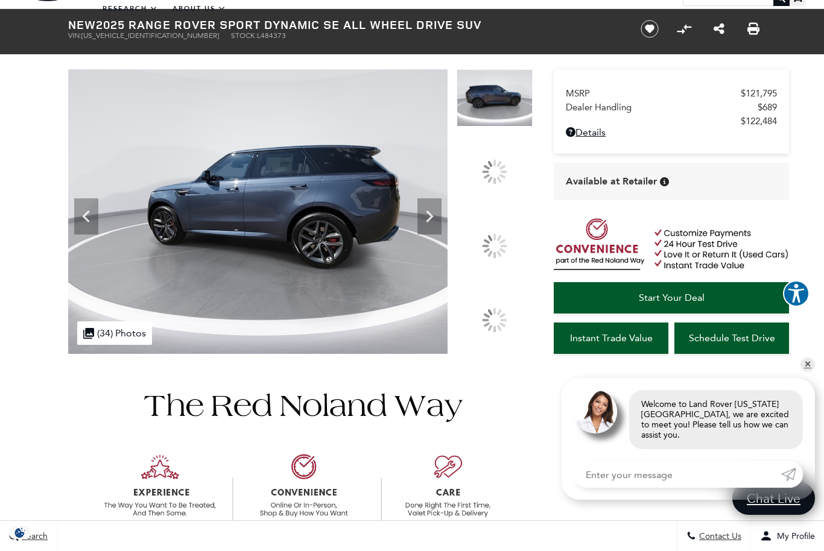
click at [488, 259] on div at bounding box center [494, 245] width 25 height 25
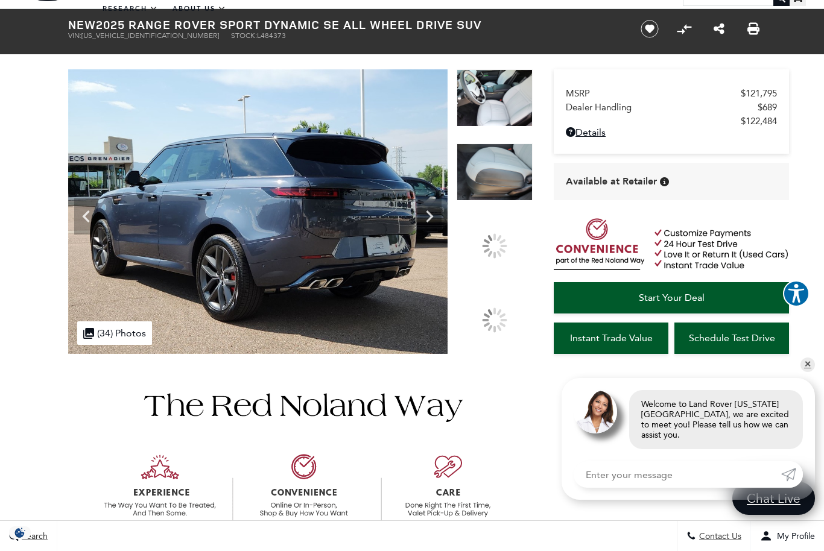
click at [487, 201] on img at bounding box center [495, 172] width 76 height 57
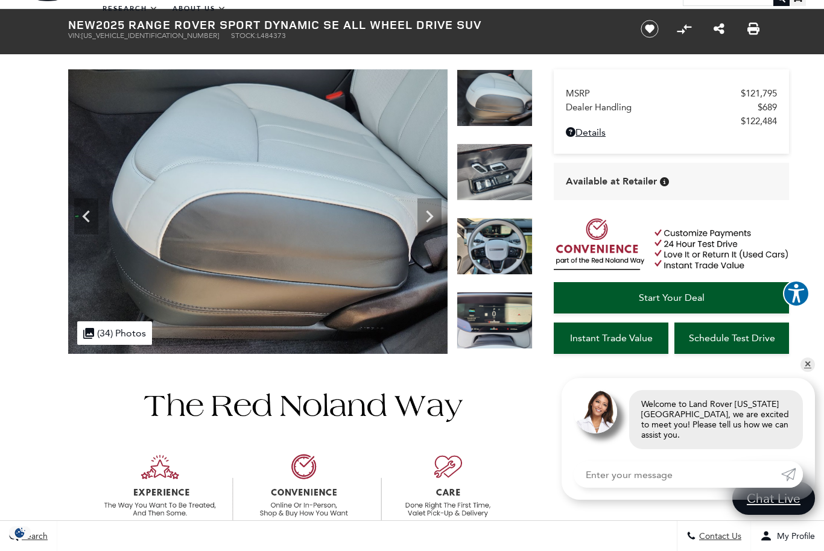
scroll to position [0, 0]
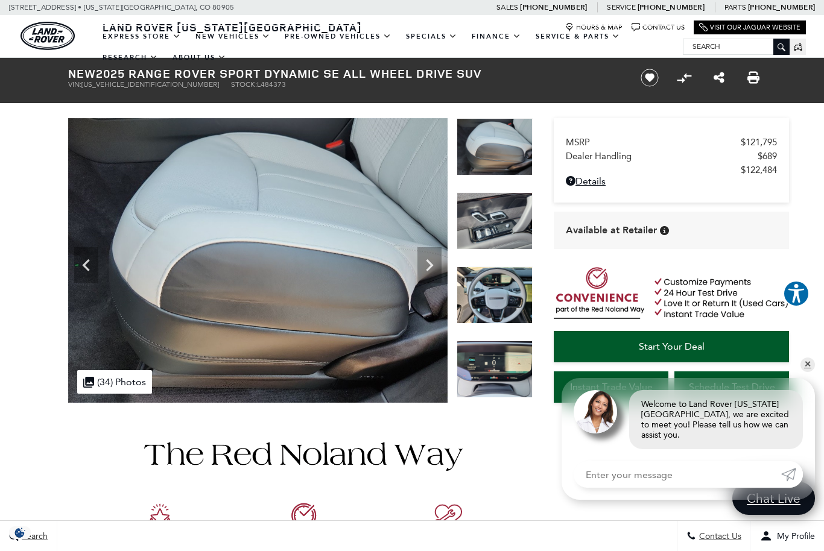
click at [378, 303] on img at bounding box center [257, 260] width 379 height 285
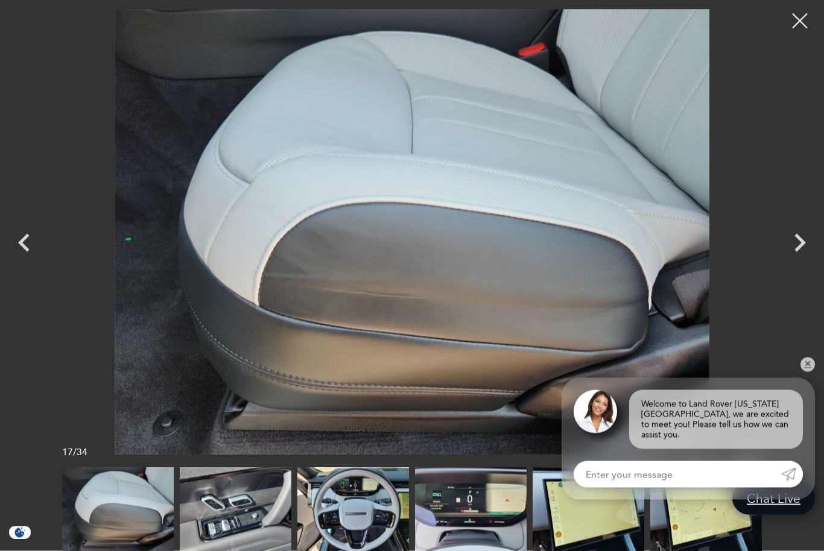
scroll to position [62, 0]
click at [809, 372] on link "✕" at bounding box center [807, 365] width 14 height 14
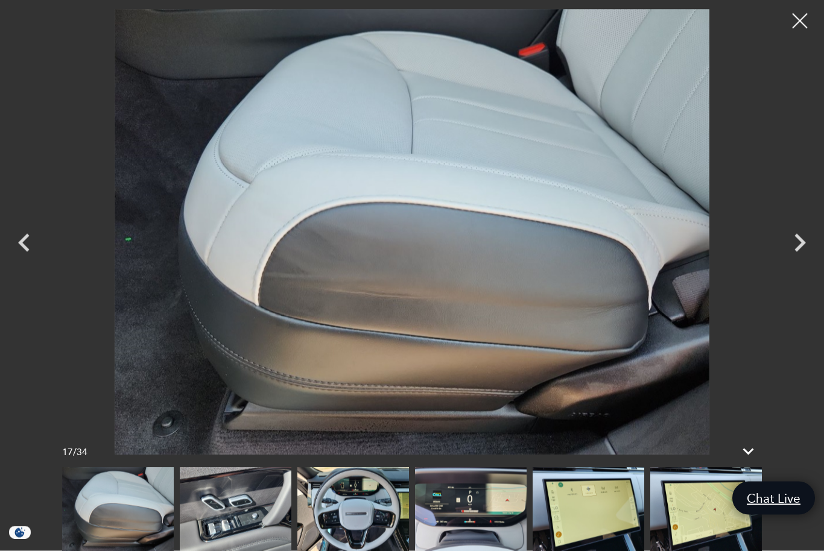
scroll to position [206, 0]
click at [806, 261] on icon "Next" at bounding box center [800, 243] width 36 height 36
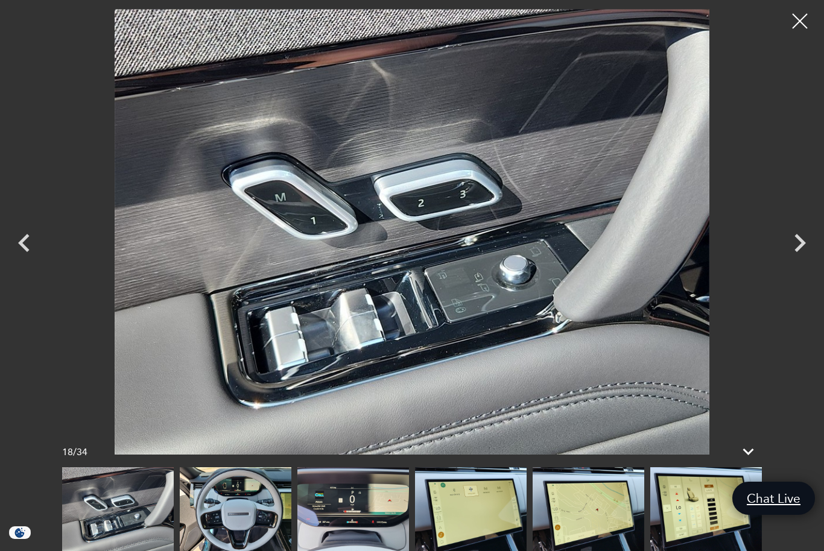
click at [16, 261] on icon "Previous" at bounding box center [24, 243] width 36 height 36
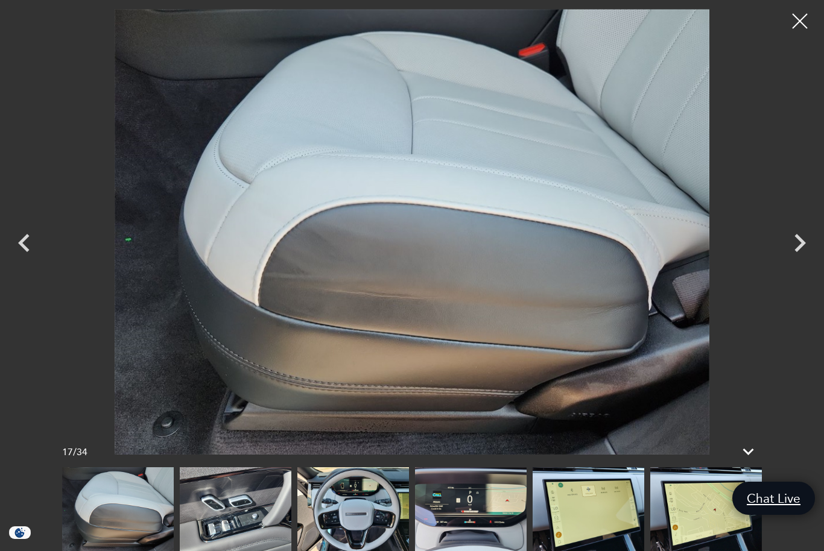
click at [21, 252] on icon "Previous" at bounding box center [23, 243] width 11 height 18
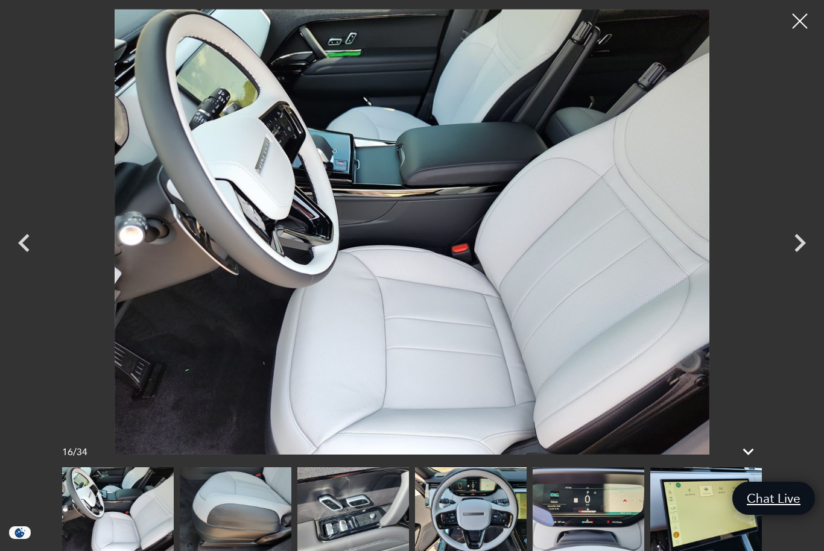
click at [20, 261] on icon "Previous" at bounding box center [24, 243] width 36 height 36
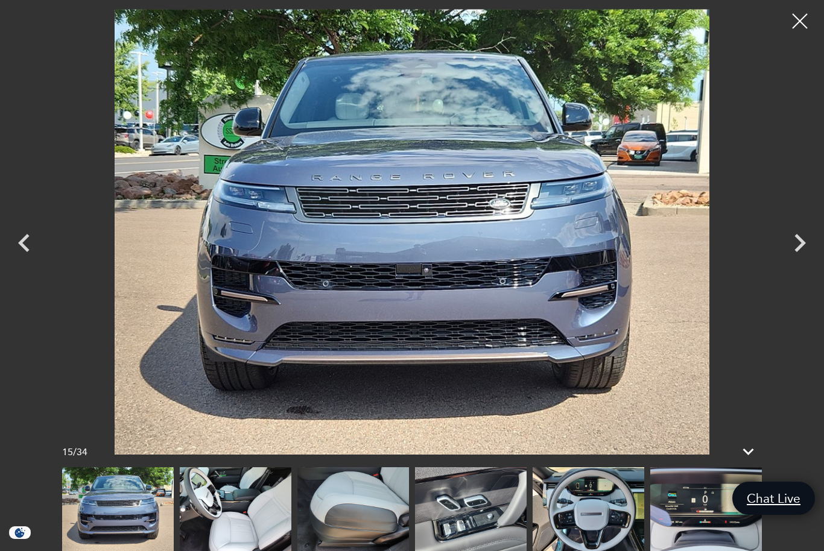
click at [27, 260] on icon "Previous" at bounding box center [24, 243] width 36 height 36
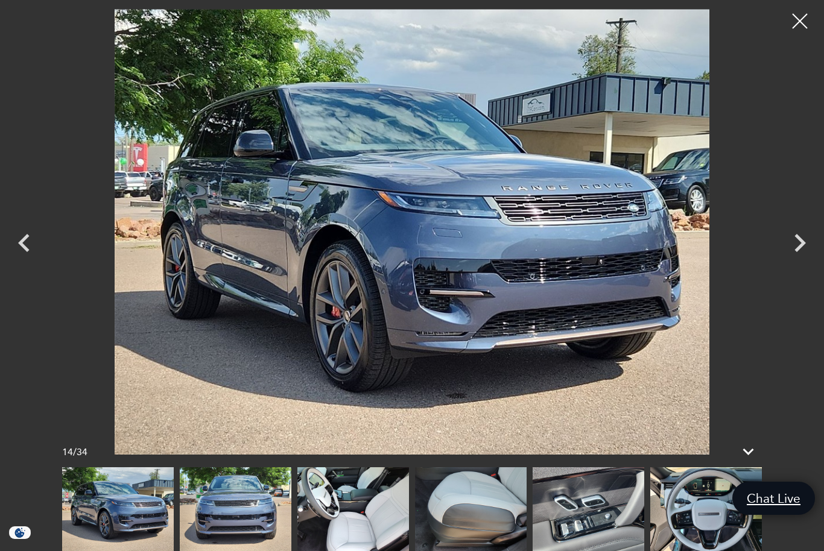
click at [21, 252] on icon "Previous" at bounding box center [24, 243] width 36 height 36
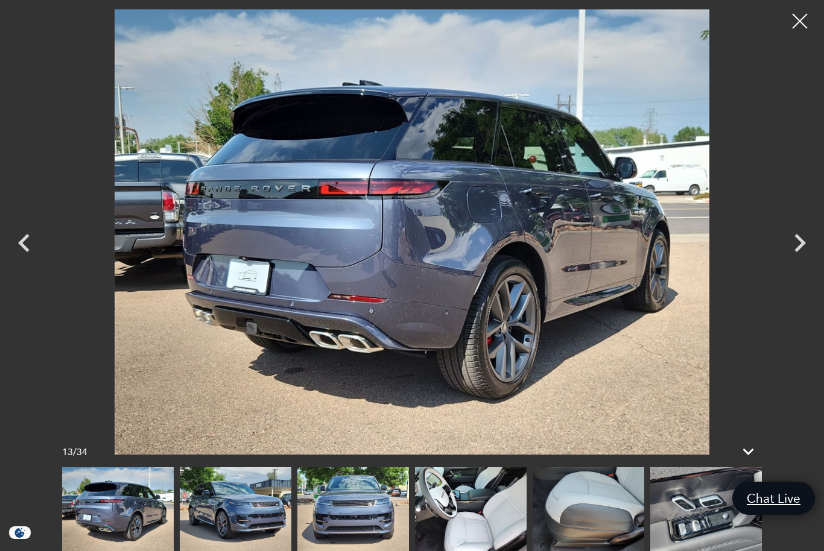
click at [29, 261] on icon "Previous" at bounding box center [24, 243] width 36 height 36
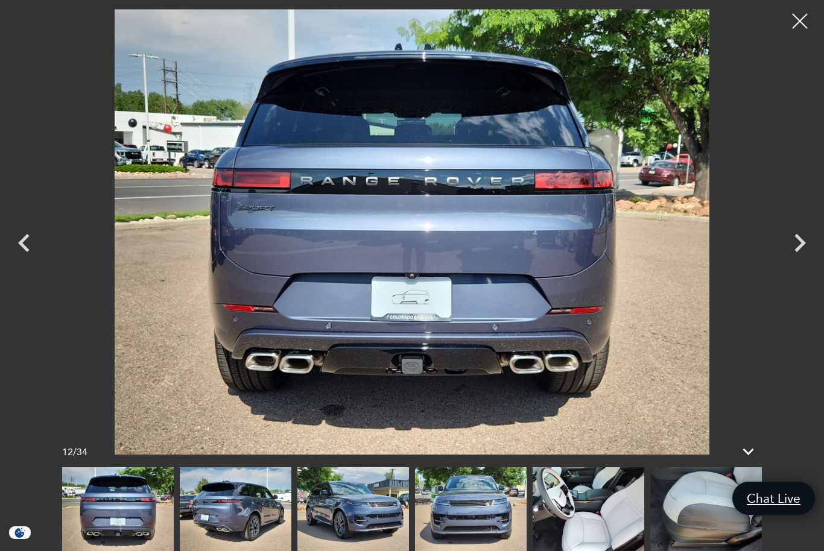
click at [25, 261] on icon "Previous" at bounding box center [24, 243] width 36 height 36
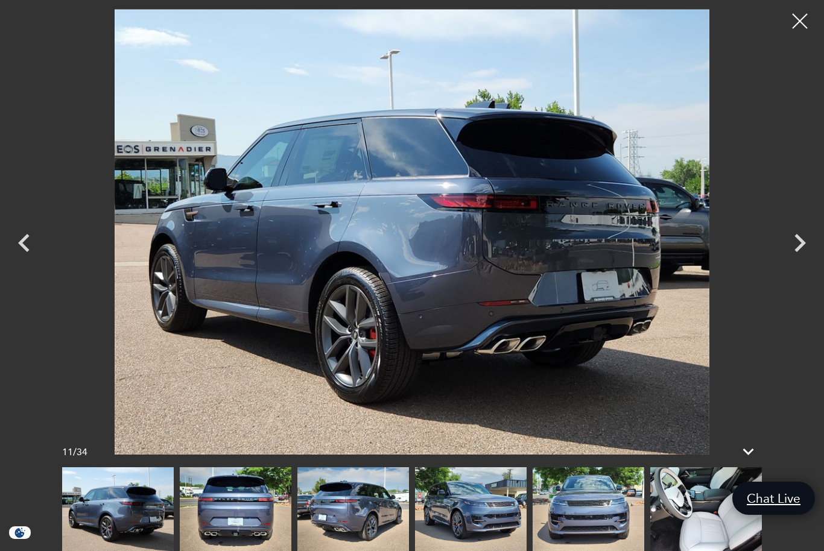
click at [29, 259] on icon "Previous" at bounding box center [24, 243] width 36 height 36
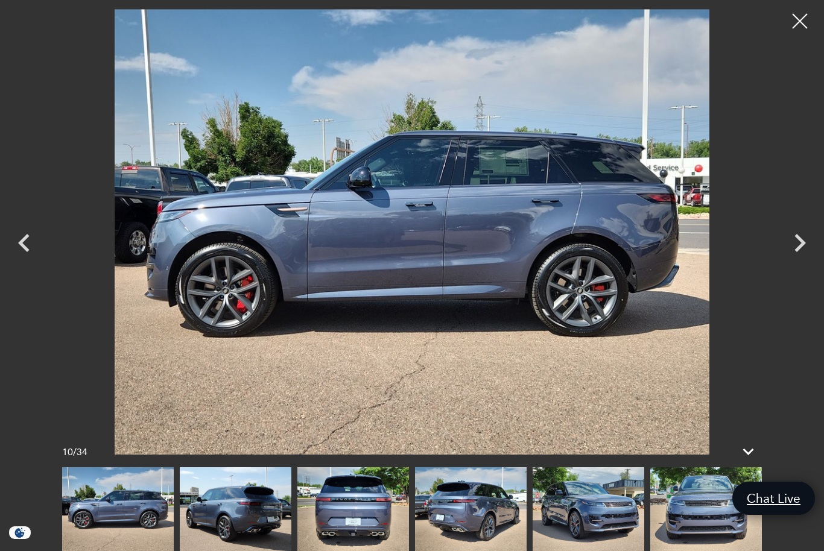
click at [19, 534] on div at bounding box center [412, 275] width 824 height 551
click at [19, 516] on div at bounding box center [412, 275] width 824 height 551
click at [25, 261] on icon "Previous" at bounding box center [24, 243] width 36 height 36
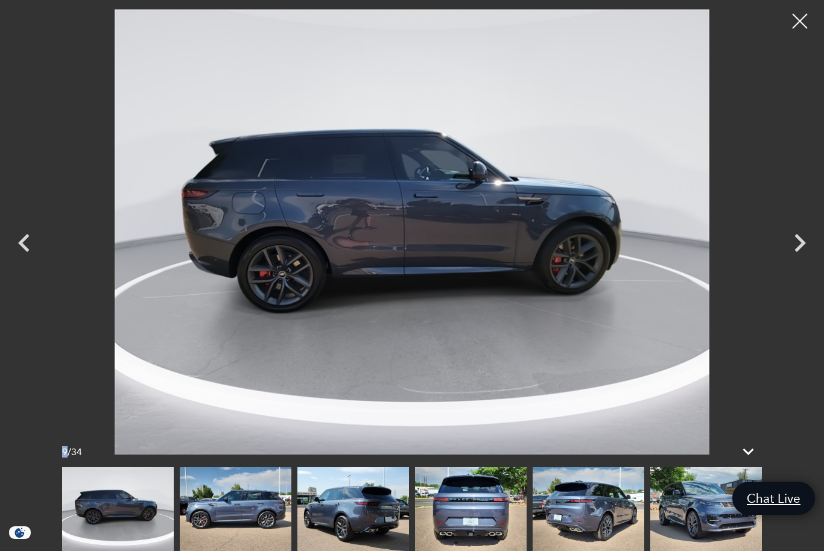
click at [297, 551] on img at bounding box center [353, 509] width 112 height 84
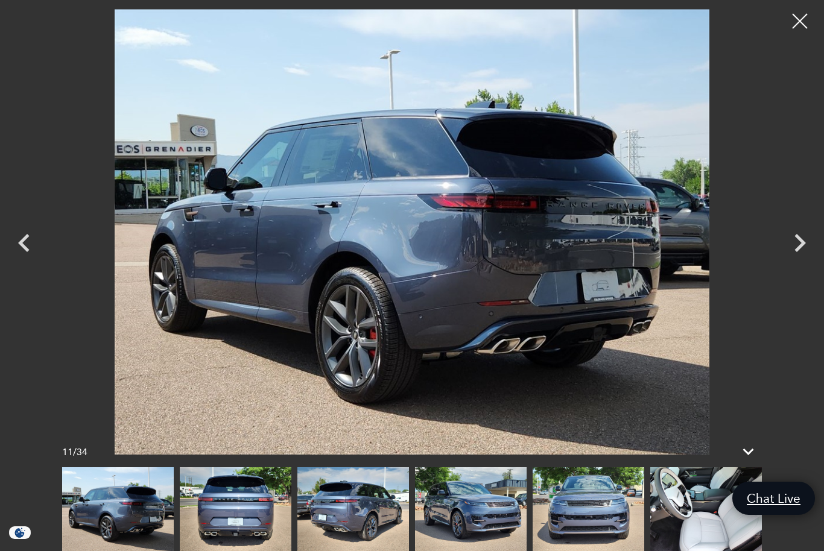
click at [21, 252] on icon "Previous" at bounding box center [23, 243] width 11 height 18
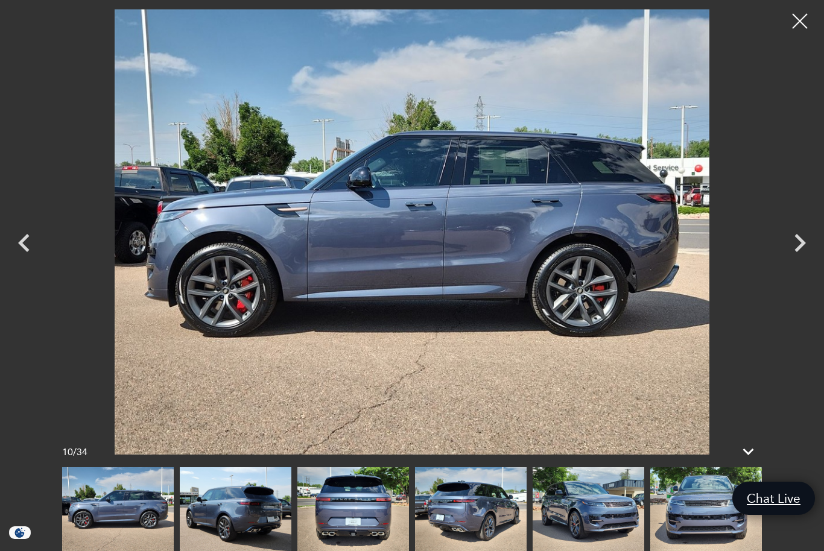
click at [797, 26] on div at bounding box center [800, 21] width 30 height 30
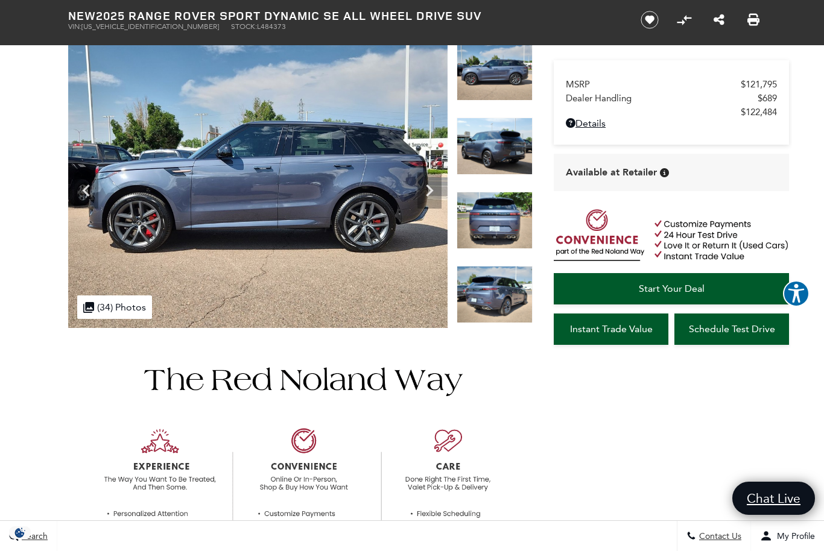
scroll to position [0, 0]
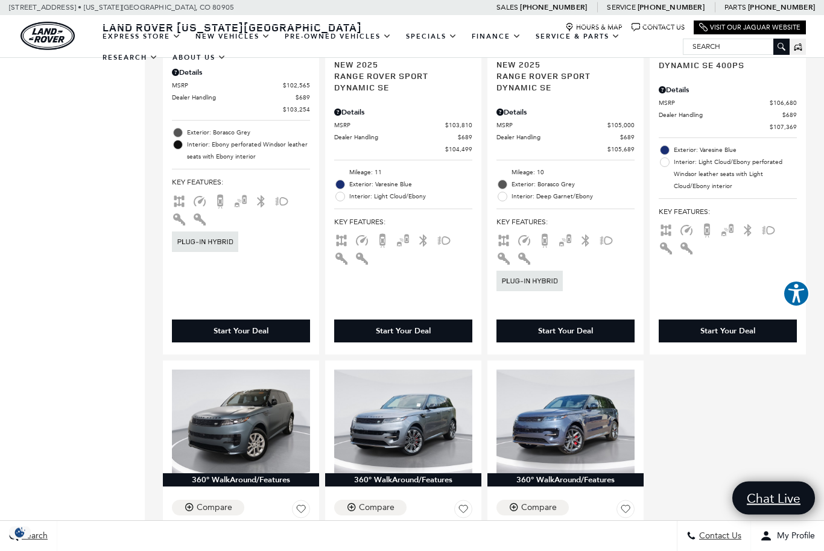
scroll to position [2322, 0]
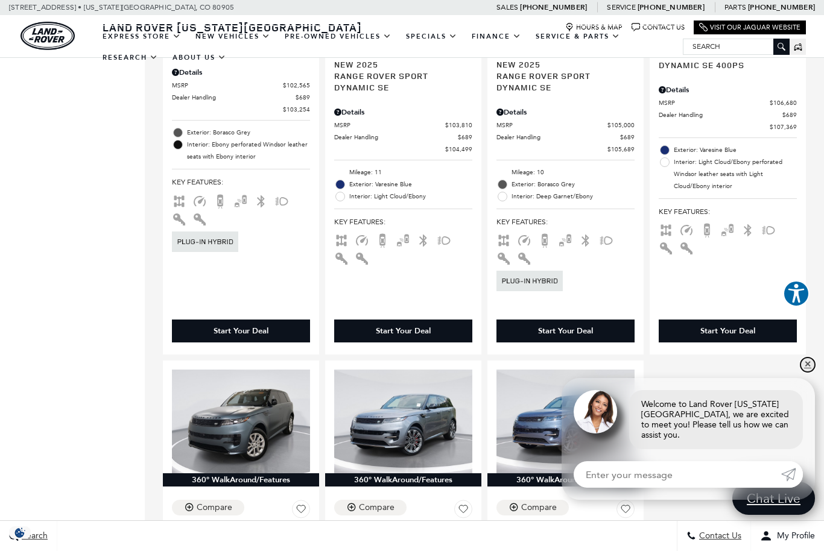
click at [805, 372] on link "✕" at bounding box center [807, 365] width 14 height 14
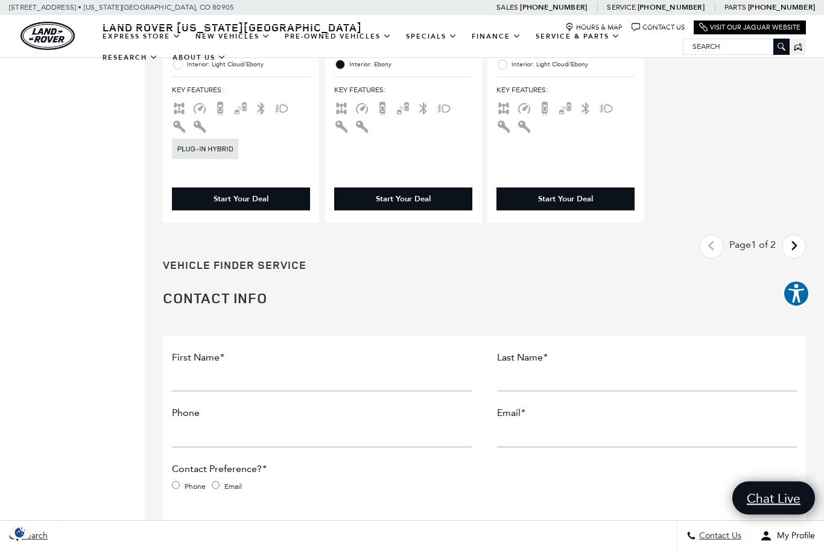
scroll to position [2943, 0]
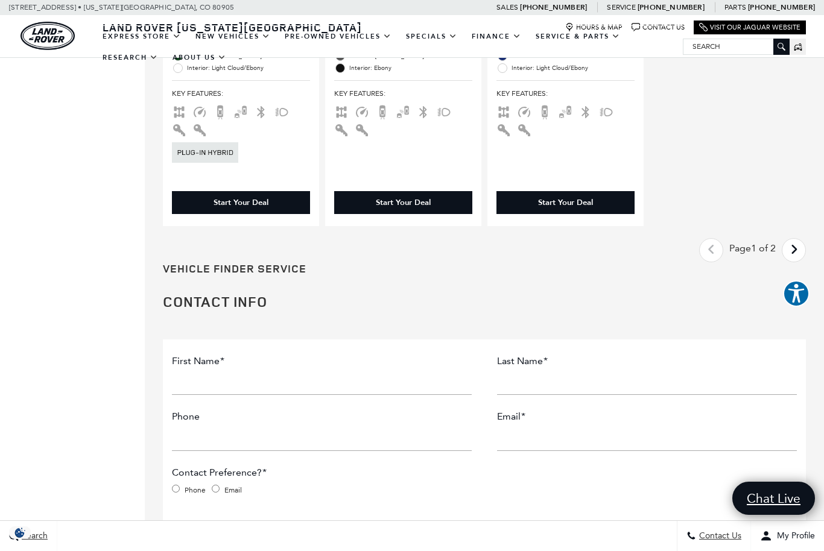
click at [803, 240] on link "Next - Page" at bounding box center [794, 250] width 26 height 21
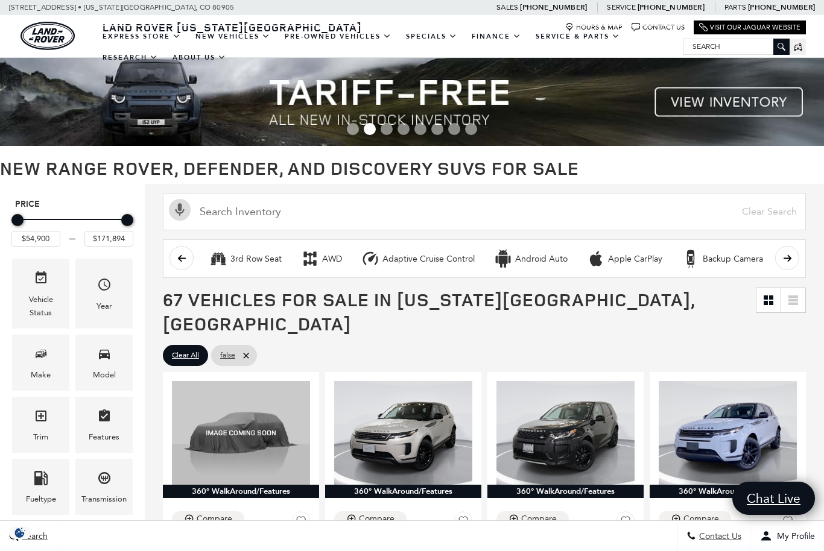
click at [107, 367] on span "Model" at bounding box center [104, 356] width 14 height 25
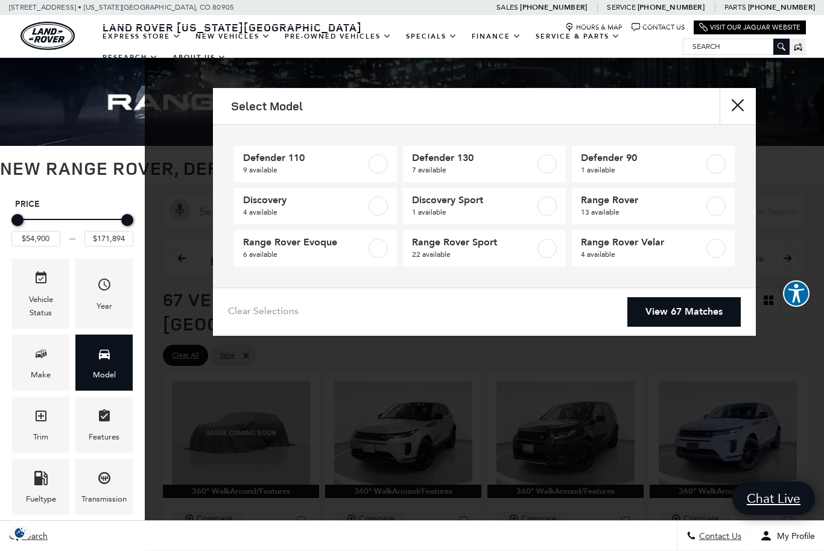
click at [720, 207] on label at bounding box center [715, 206] width 19 height 19
type input "$124,074"
type input "$161,034"
checkbox input "true"
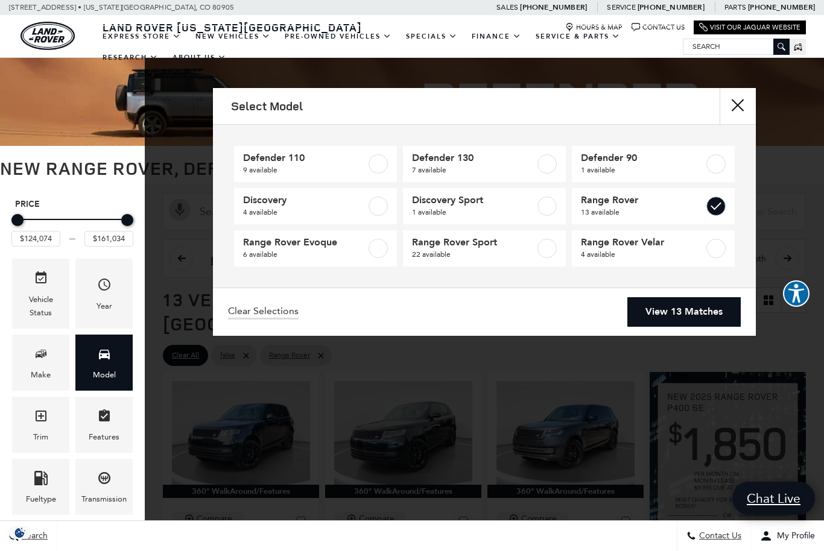
click at [685, 316] on link "View 13 Matches" at bounding box center [683, 312] width 113 height 30
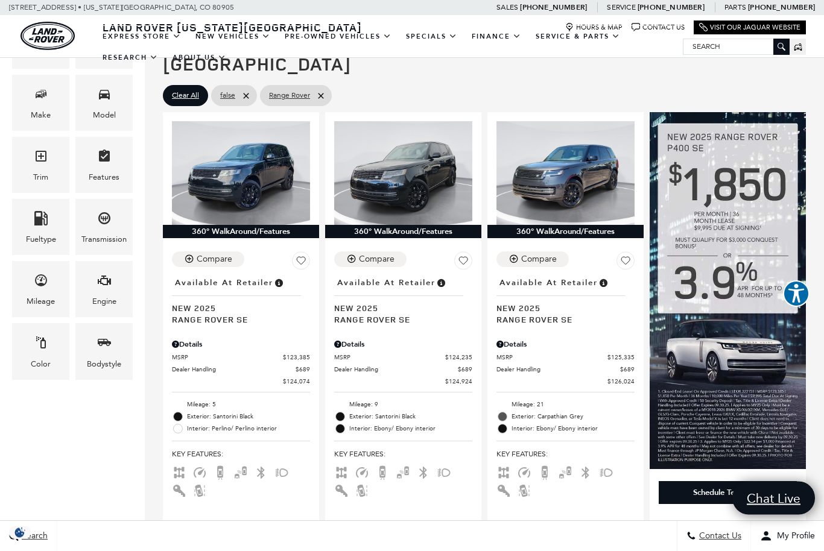
scroll to position [260, 0]
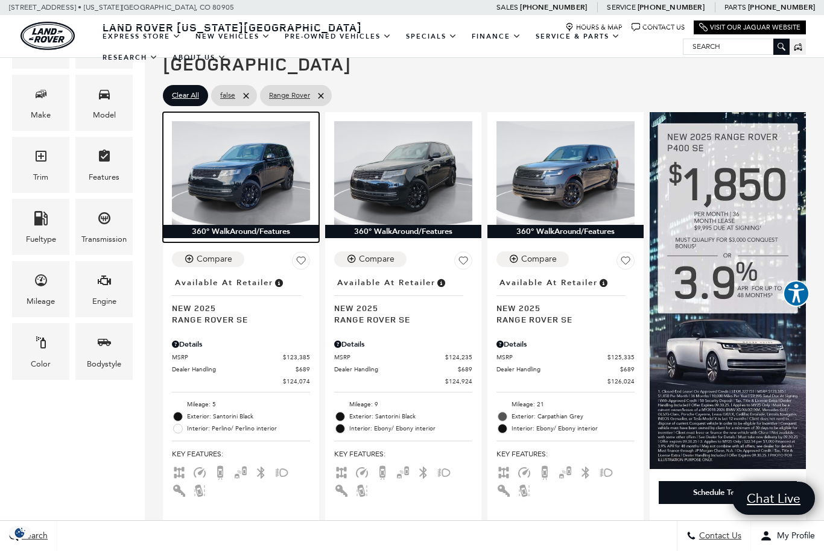
click at [223, 144] on img at bounding box center [241, 173] width 138 height 104
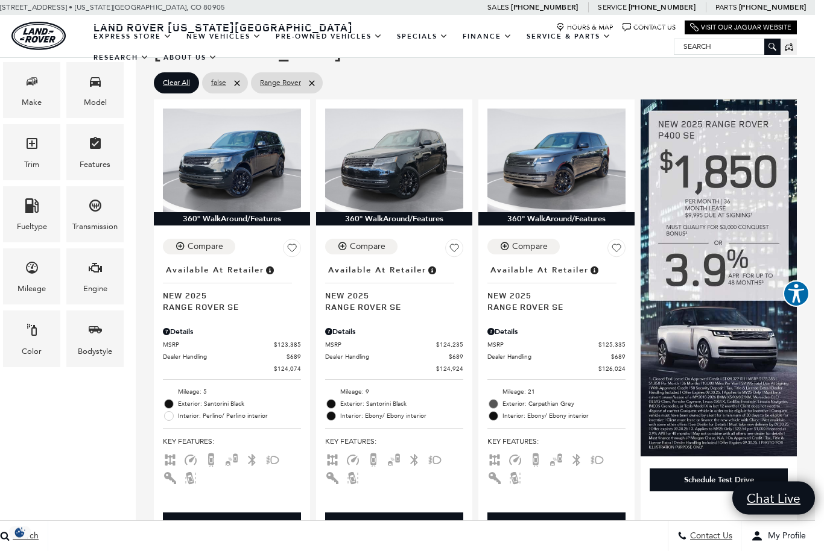
scroll to position [273, 9]
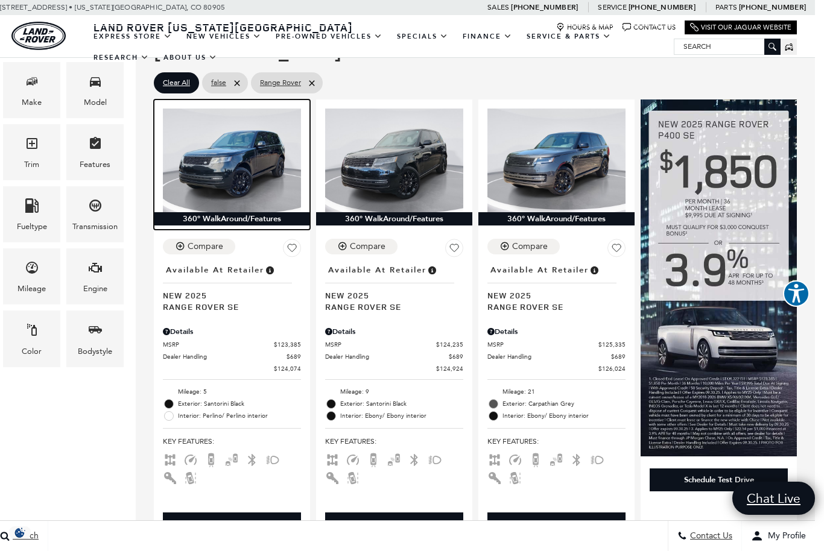
click at [214, 141] on img at bounding box center [232, 161] width 138 height 104
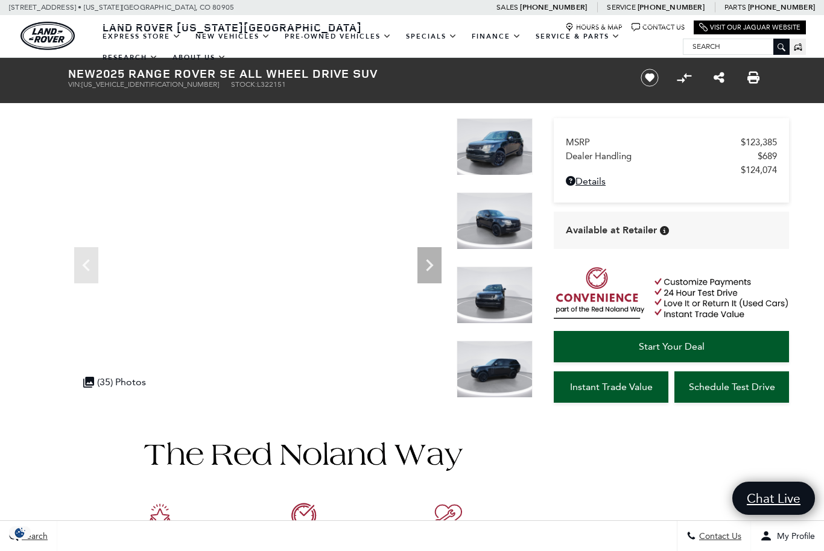
click at [51, 448] on div at bounding box center [291, 544] width 483 height 282
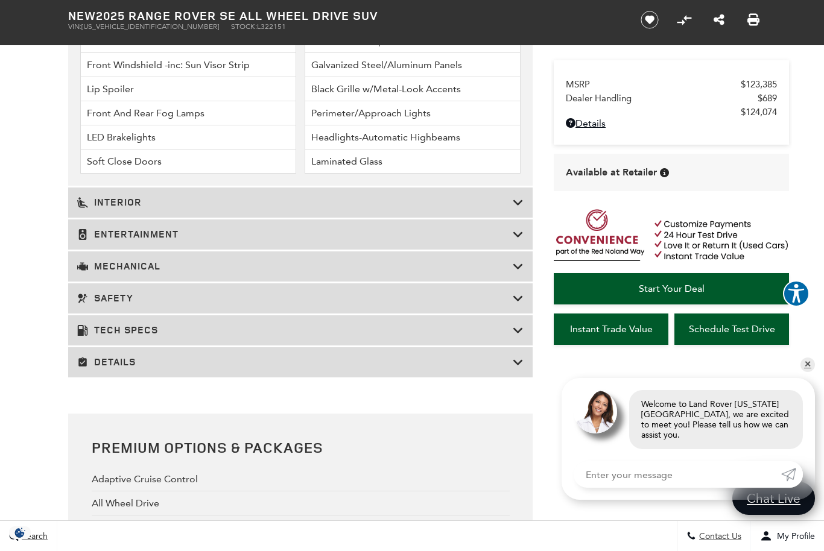
scroll to position [1928, 0]
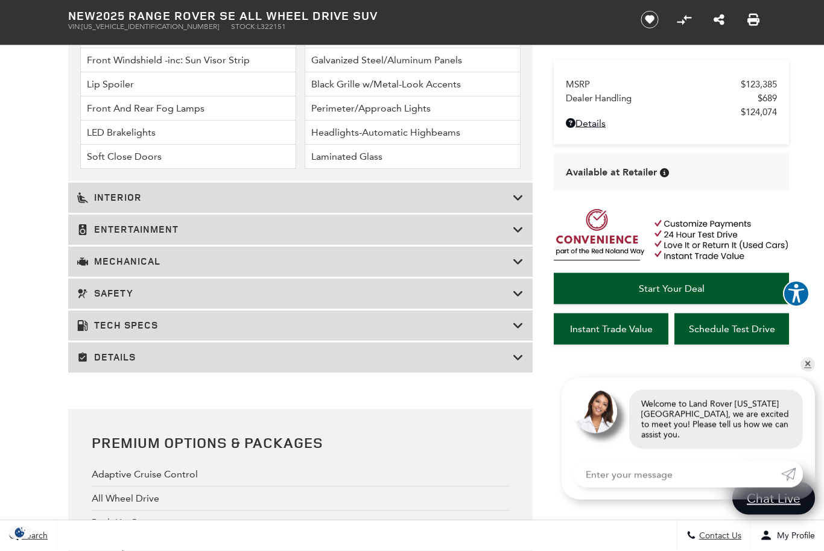
click at [107, 332] on h3 "Tech Specs" at bounding box center [295, 326] width 436 height 12
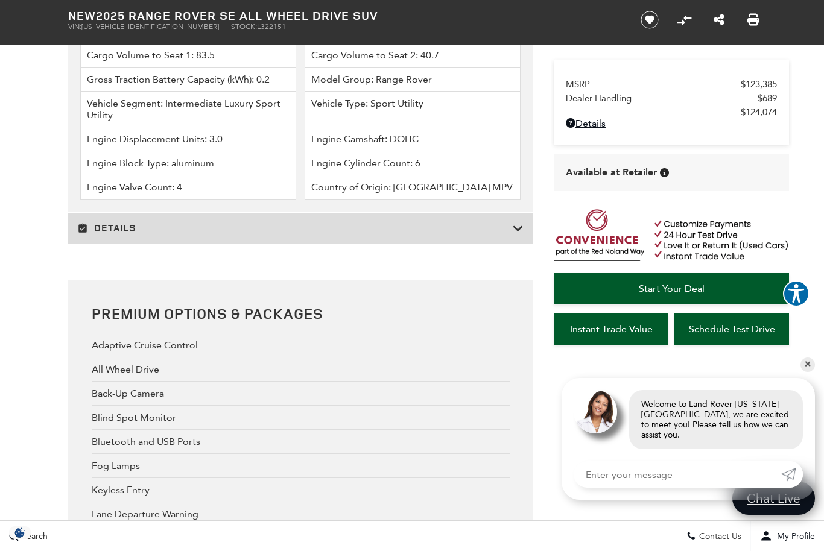
scroll to position [2864, 0]
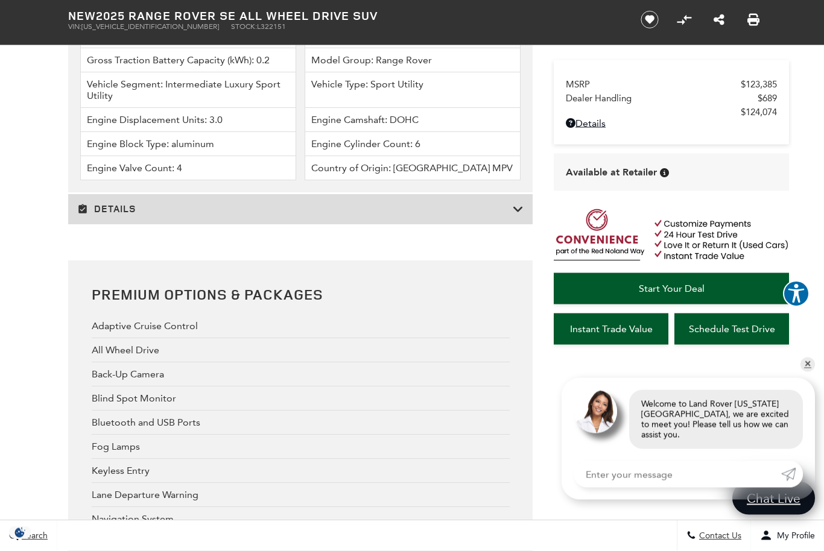
click at [118, 216] on h3 "Details" at bounding box center [295, 210] width 436 height 12
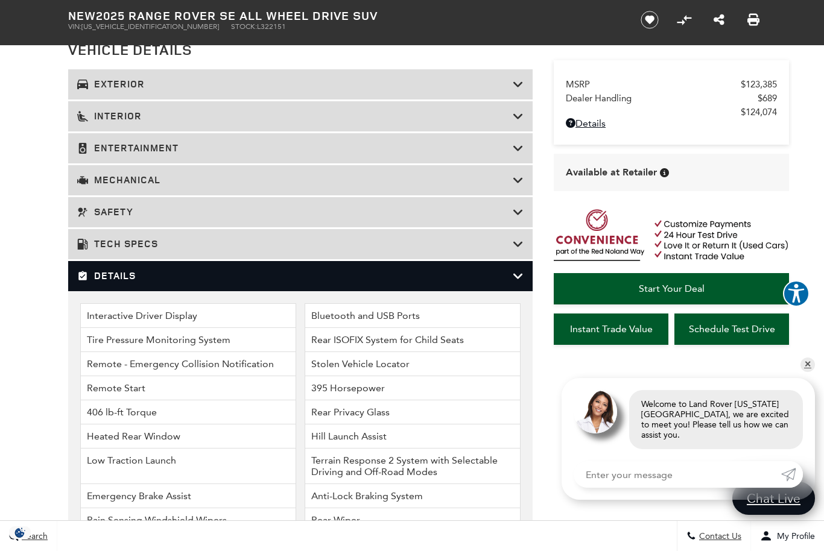
scroll to position [1628, 0]
click at [112, 123] on h3 "Interior" at bounding box center [295, 117] width 436 height 12
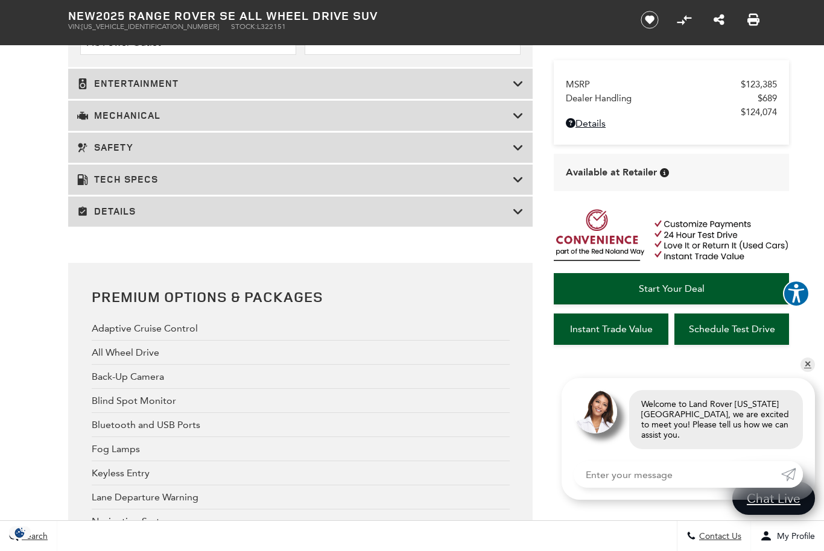
scroll to position [2327, 0]
click at [101, 227] on div "Details" at bounding box center [300, 212] width 464 height 30
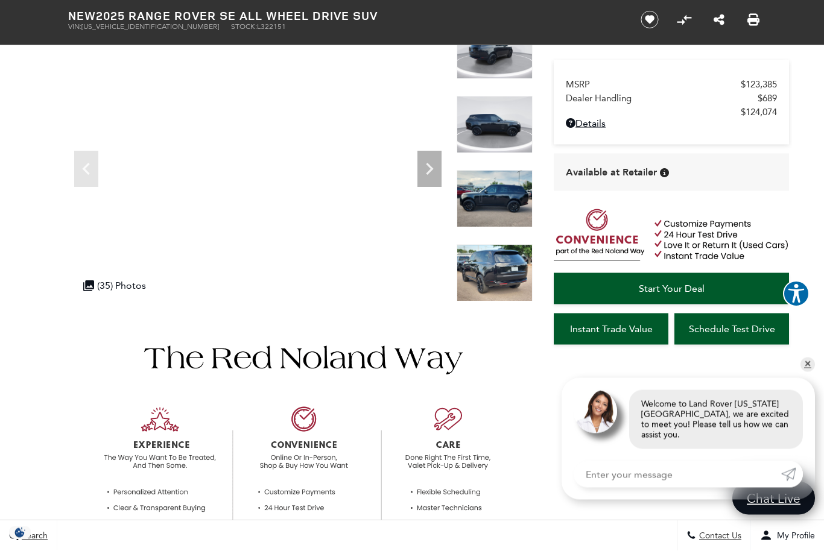
scroll to position [97, 0]
click at [505, 393] on div at bounding box center [495, 421] width 76 height 57
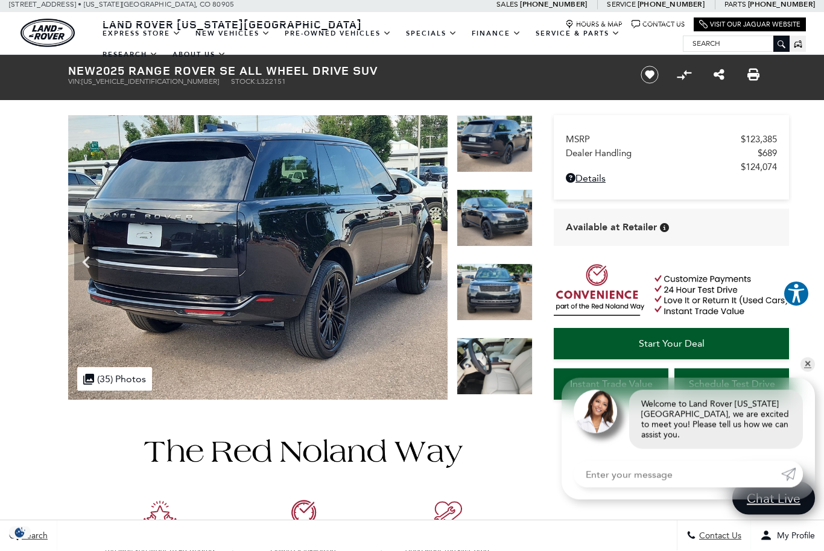
scroll to position [3, 0]
click at [430, 262] on icon "Next" at bounding box center [429, 262] width 24 height 24
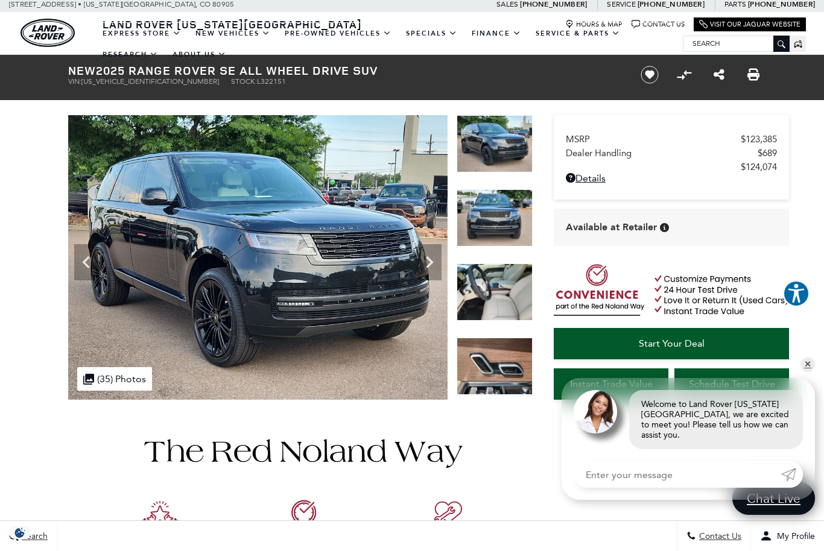
click at [425, 262] on icon "Next" at bounding box center [429, 262] width 24 height 24
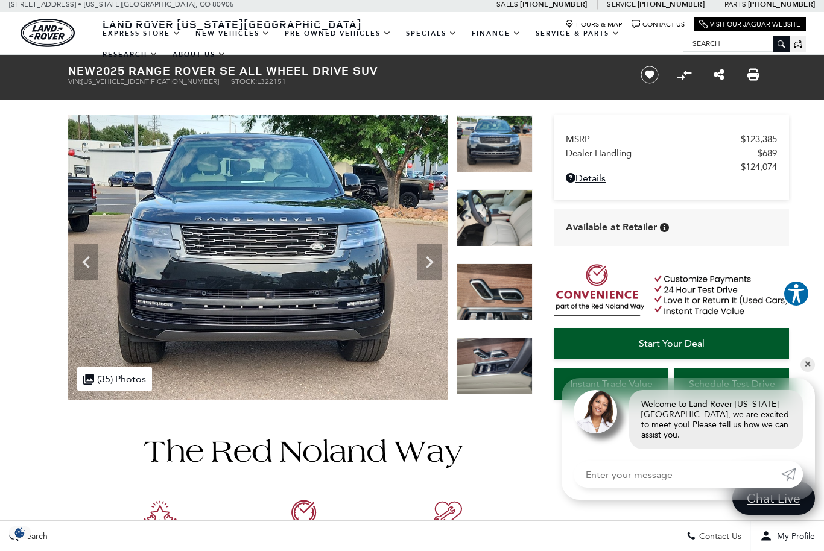
click at [425, 259] on icon "Next" at bounding box center [429, 262] width 24 height 24
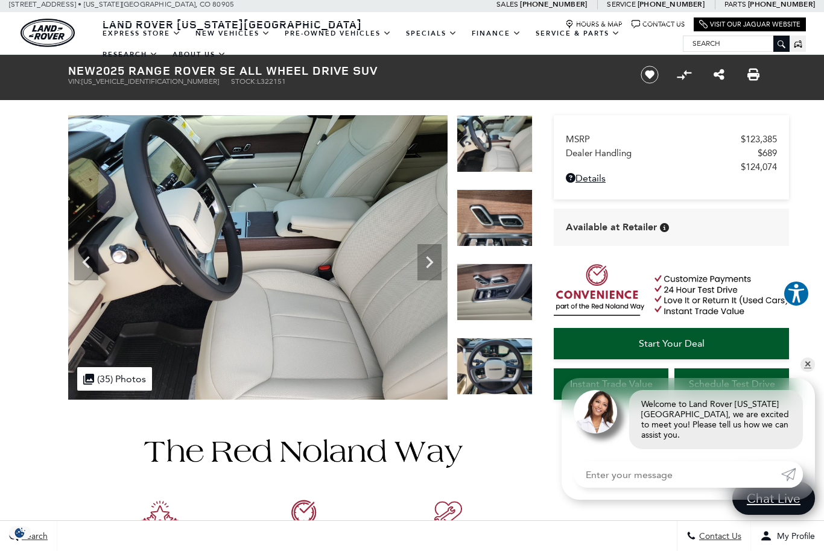
click at [429, 265] on icon "Next" at bounding box center [429, 262] width 7 height 12
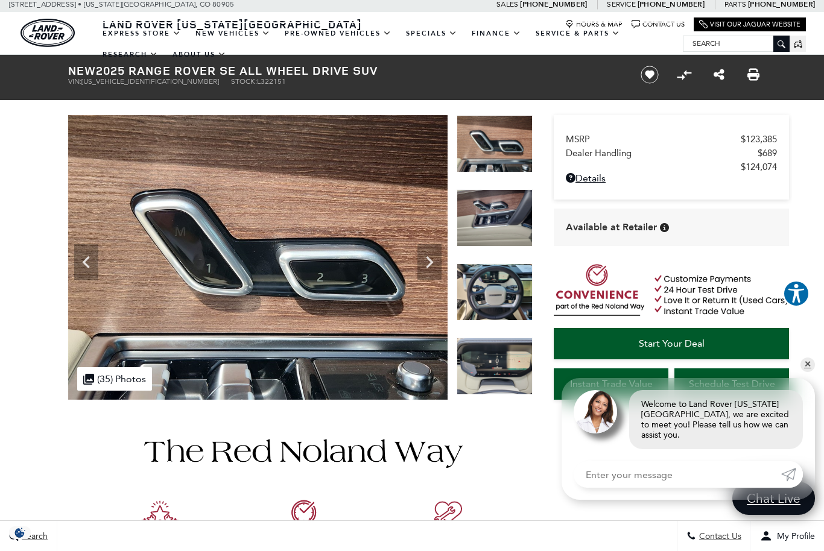
click at [431, 264] on icon "Next" at bounding box center [429, 262] width 7 height 12
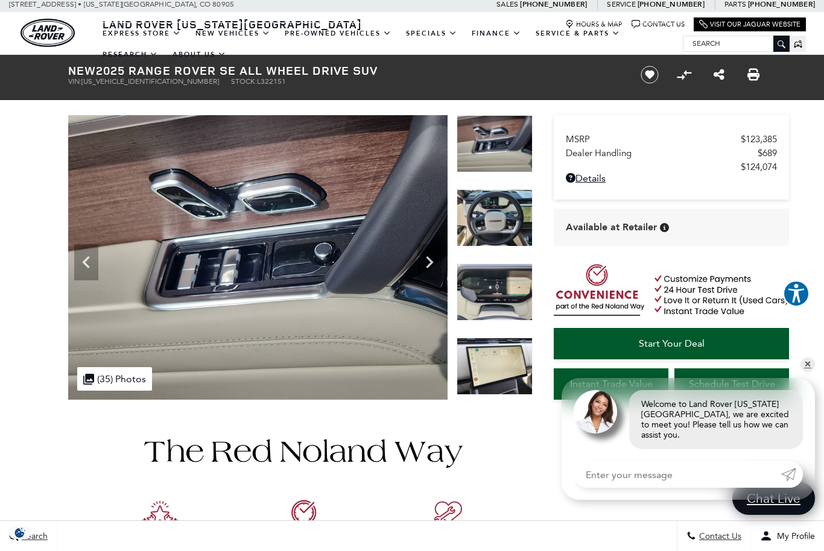
click at [429, 261] on icon "Next" at bounding box center [429, 262] width 24 height 24
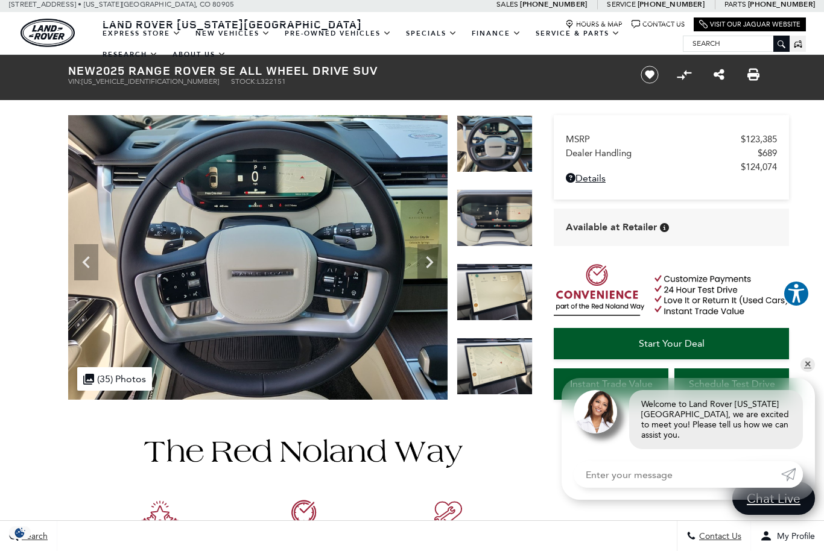
click at [430, 261] on icon "Next" at bounding box center [429, 262] width 7 height 12
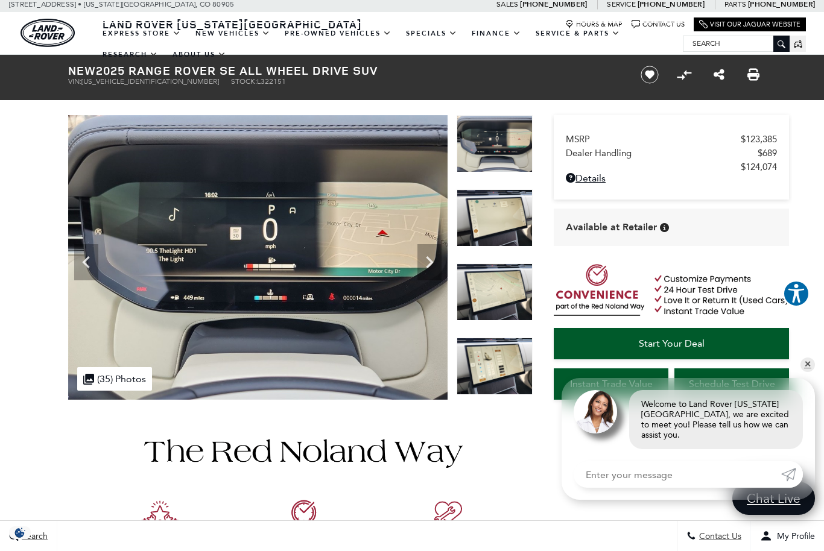
click at [424, 267] on icon "Next" at bounding box center [429, 262] width 24 height 24
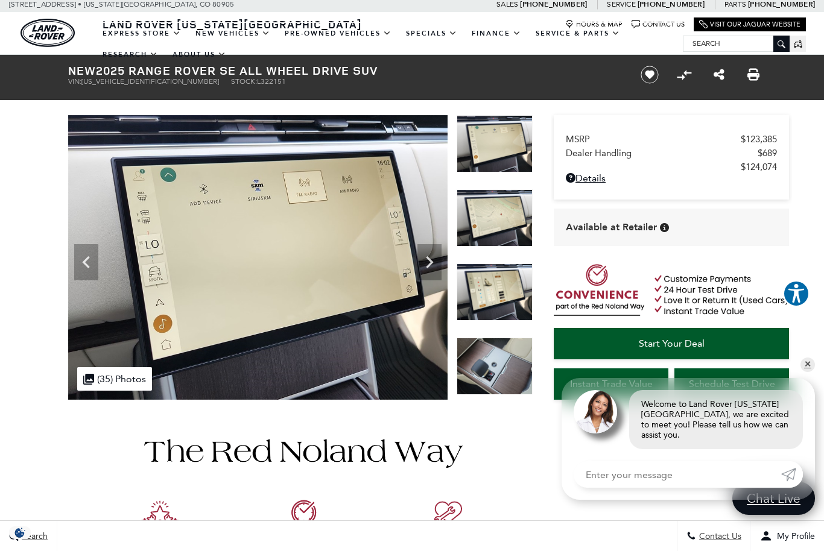
click at [423, 264] on icon "Next" at bounding box center [429, 262] width 24 height 24
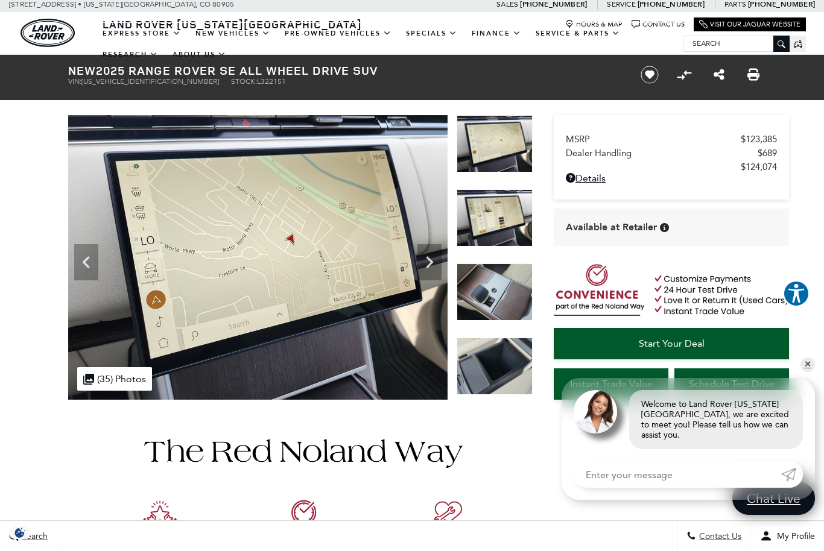
click at [429, 261] on icon "Next" at bounding box center [429, 262] width 7 height 12
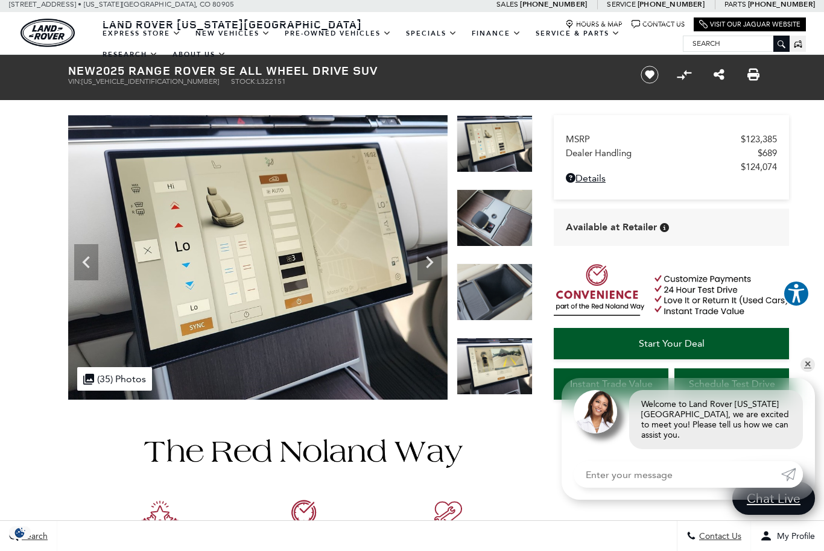
click at [430, 266] on icon "Next" at bounding box center [429, 262] width 24 height 24
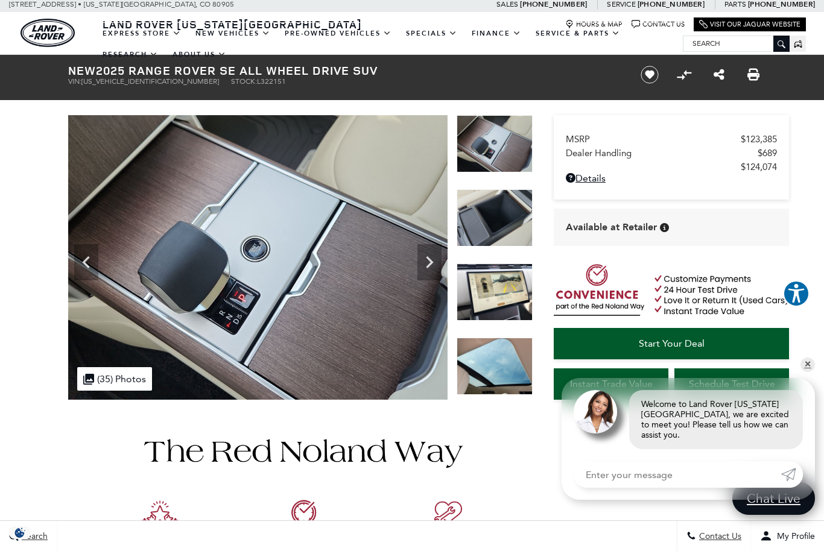
click at [432, 270] on icon "Next" at bounding box center [429, 262] width 24 height 24
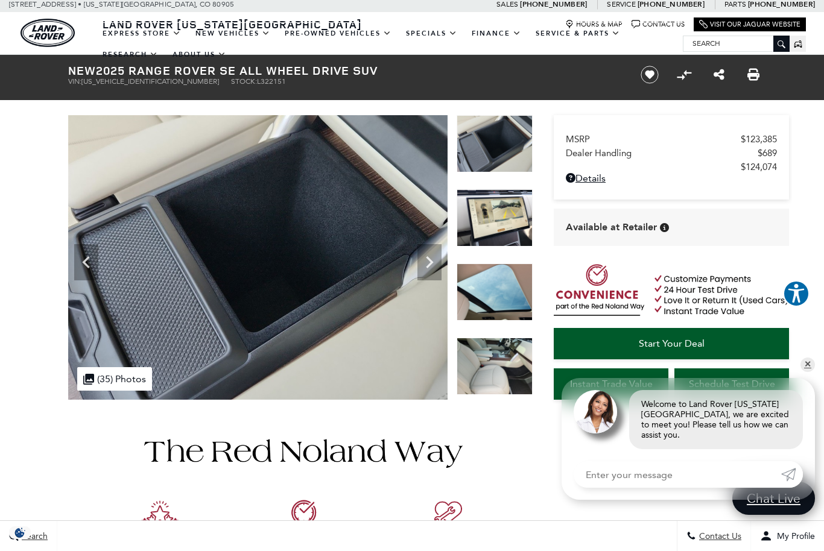
click at [431, 261] on icon "Next" at bounding box center [429, 262] width 7 height 12
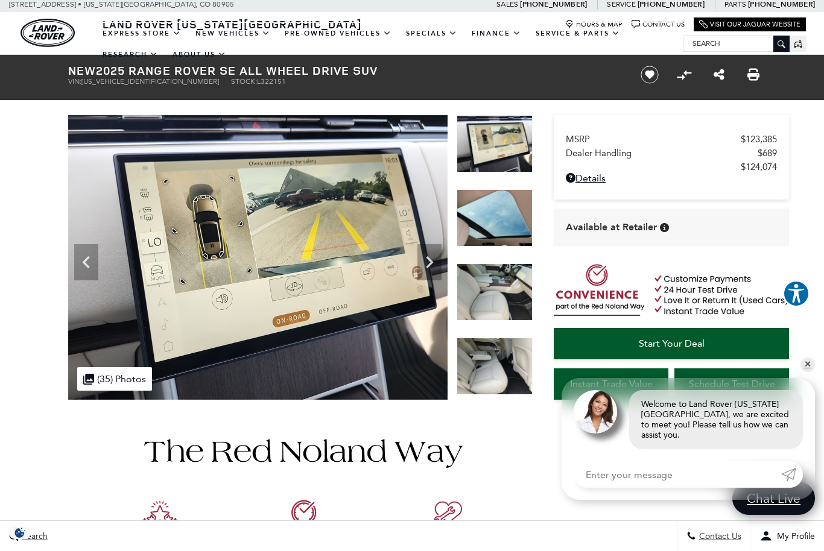
click at [431, 267] on icon "Next" at bounding box center [429, 262] width 24 height 24
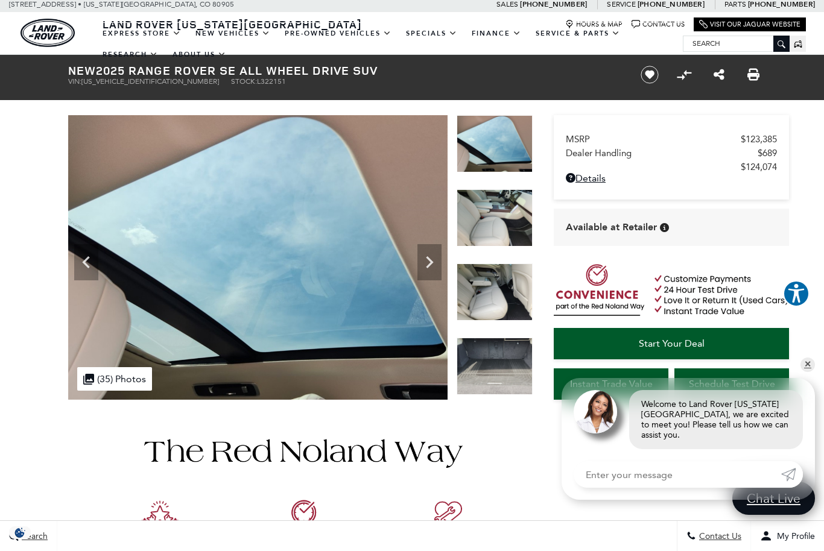
click at [431, 261] on icon "Next" at bounding box center [429, 262] width 7 height 12
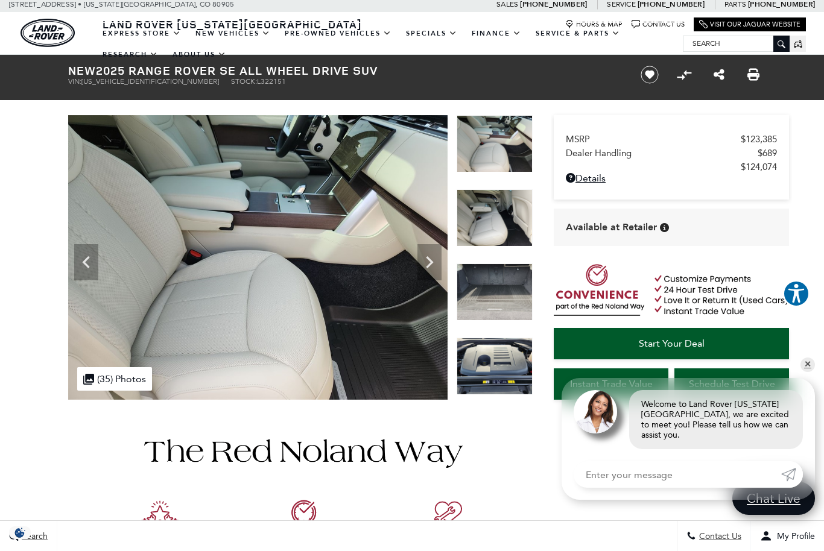
click at [423, 259] on icon "Next" at bounding box center [429, 262] width 24 height 24
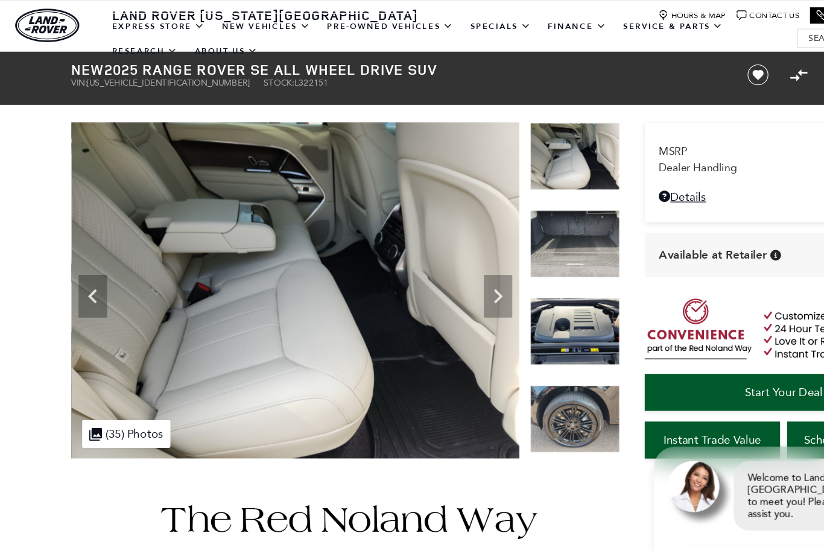
scroll to position [1, 0]
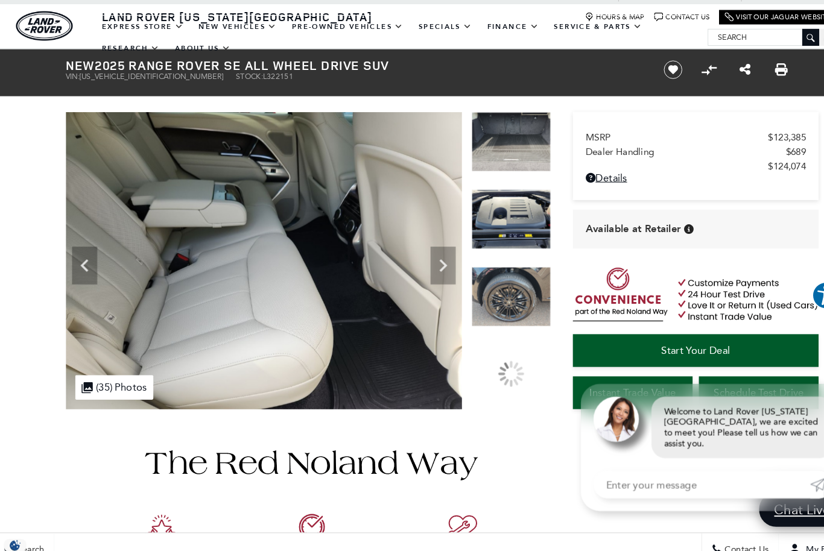
click at [490, 212] on img at bounding box center [495, 220] width 76 height 57
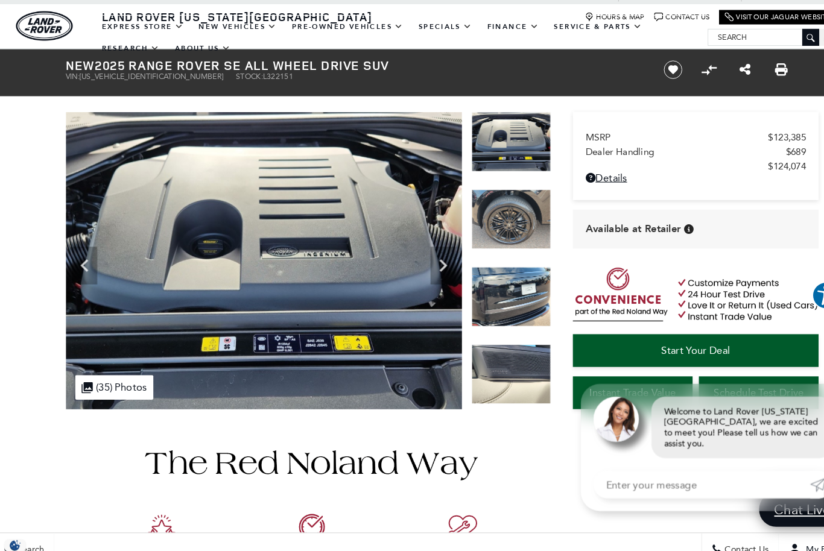
click at [82, 259] on icon "Previous" at bounding box center [85, 265] width 7 height 12
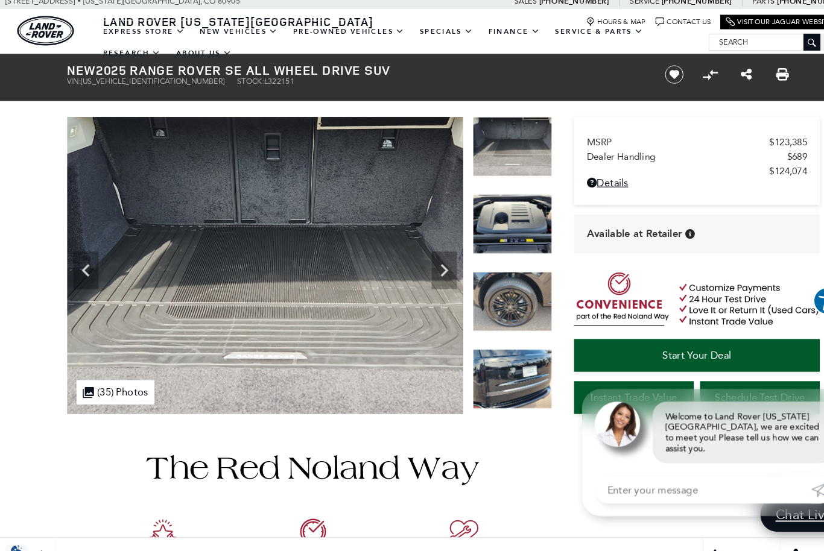
scroll to position [0, 0]
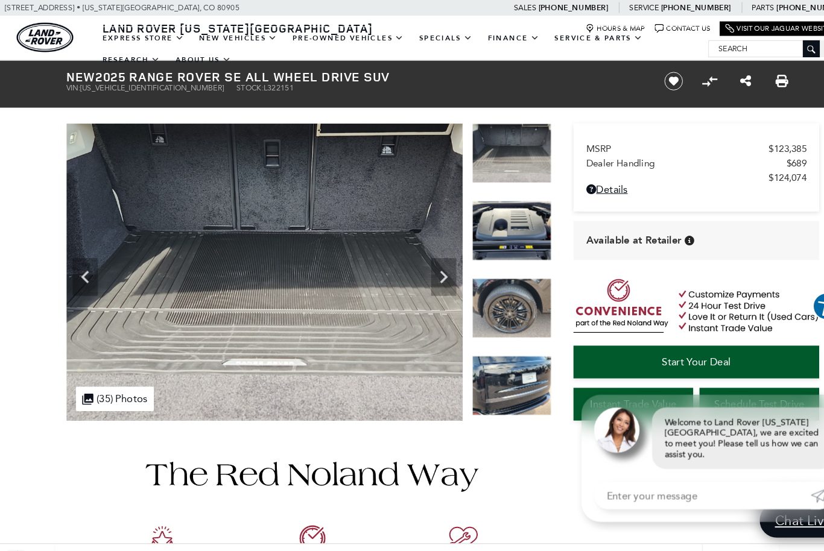
click at [495, 146] on img at bounding box center [495, 146] width 76 height 57
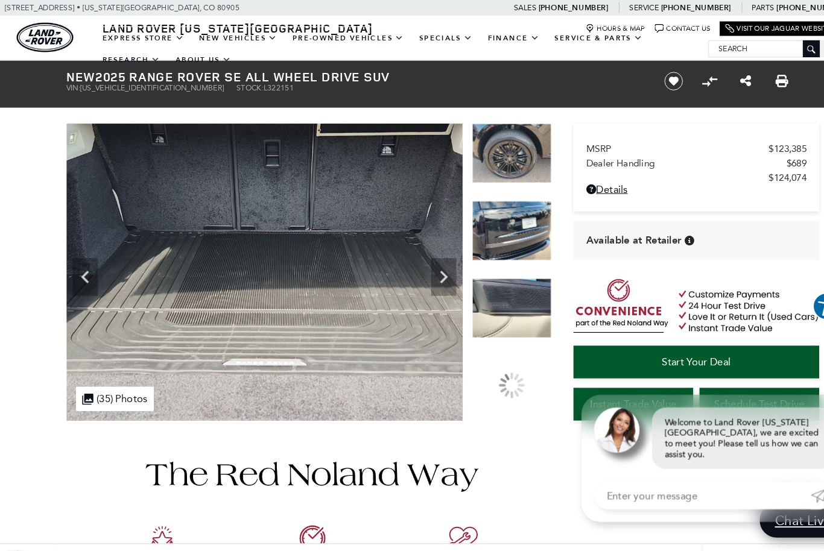
click at [487, 267] on div at bounding box center [495, 229] width 76 height 74
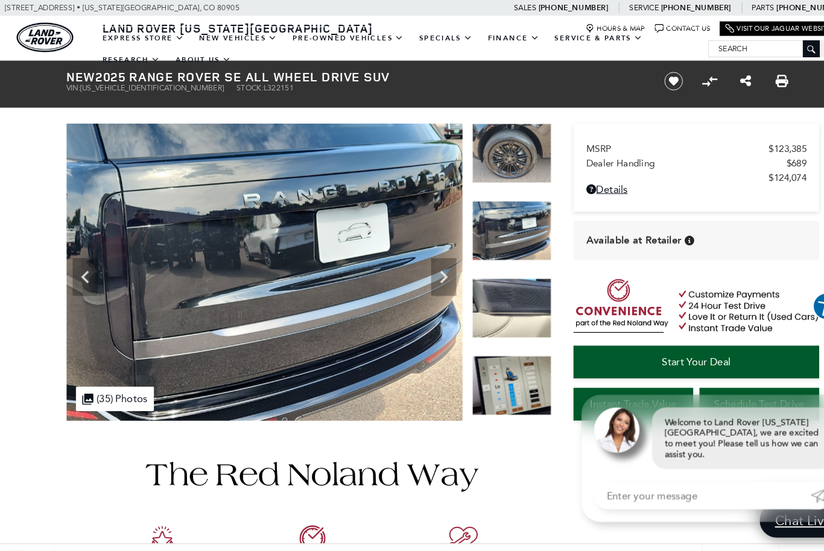
click at [490, 149] on img at bounding box center [495, 146] width 76 height 57
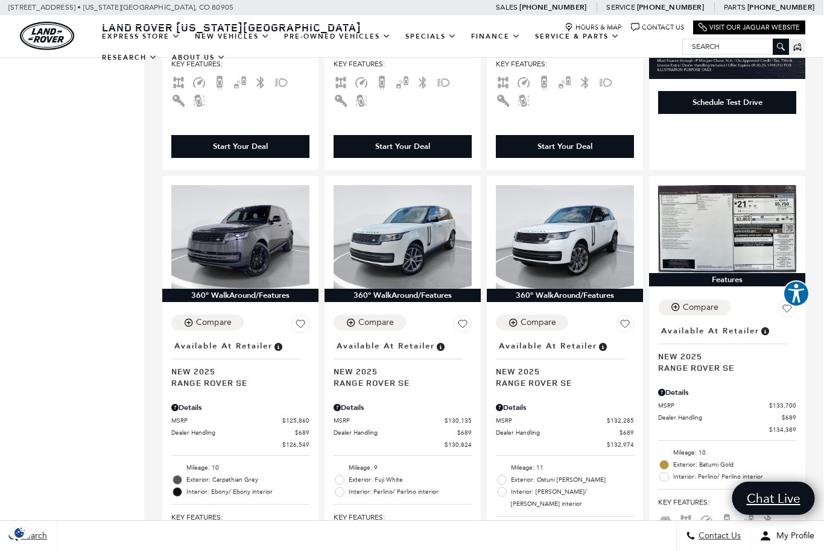
scroll to position [650, 1]
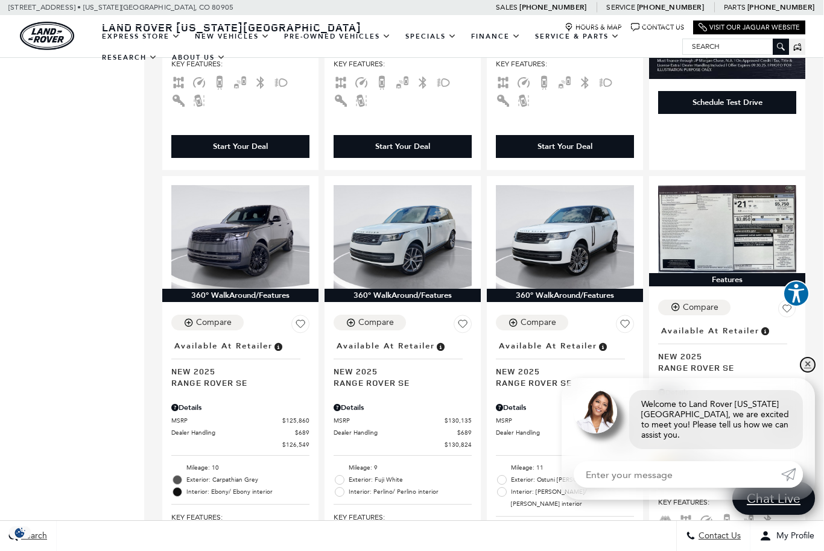
click at [812, 372] on link "✕" at bounding box center [807, 365] width 14 height 14
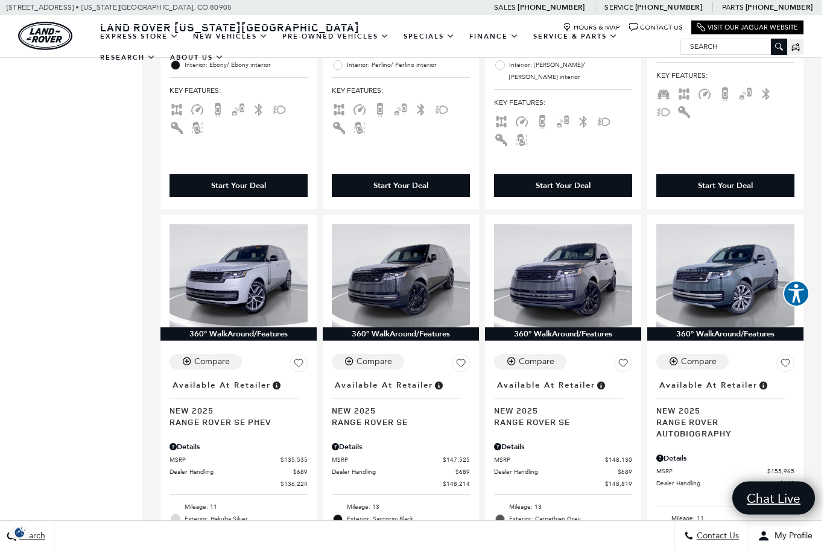
scroll to position [1077, 2]
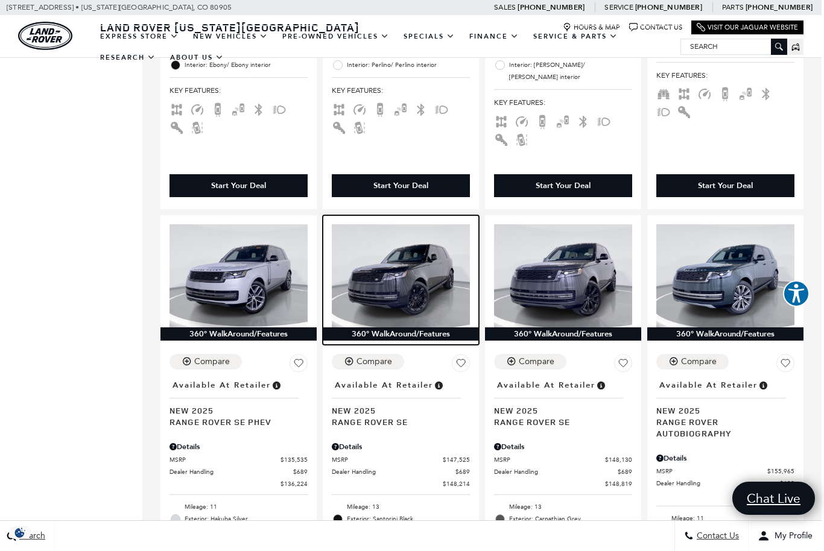
click at [387, 246] on img at bounding box center [401, 276] width 138 height 104
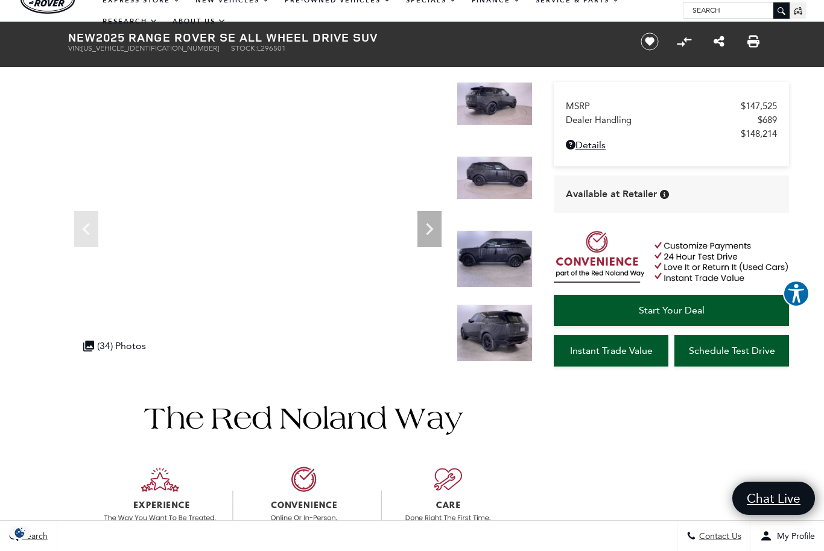
scroll to position [39, 0]
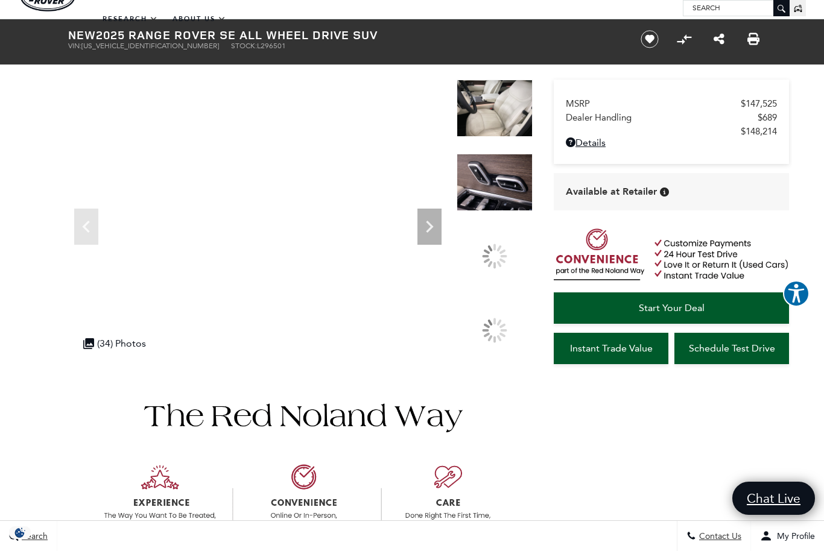
click at [498, 211] on img at bounding box center [495, 182] width 76 height 57
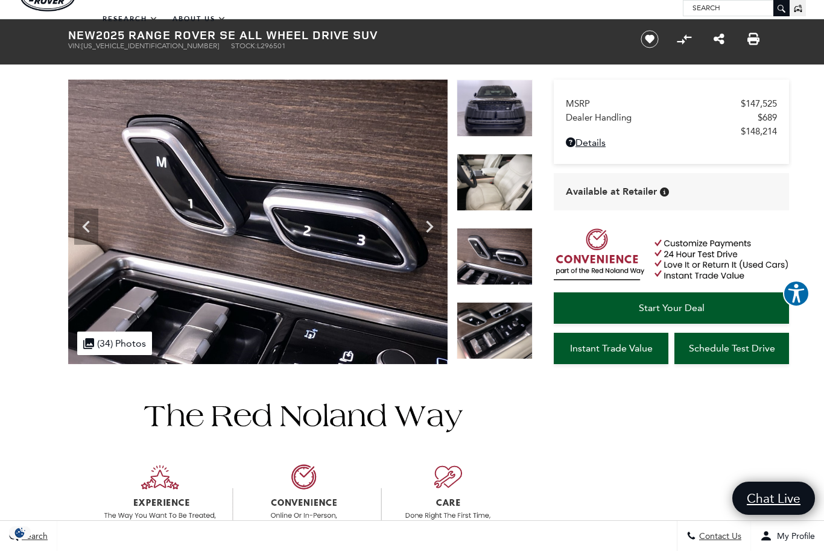
click at [497, 228] on img at bounding box center [495, 256] width 76 height 57
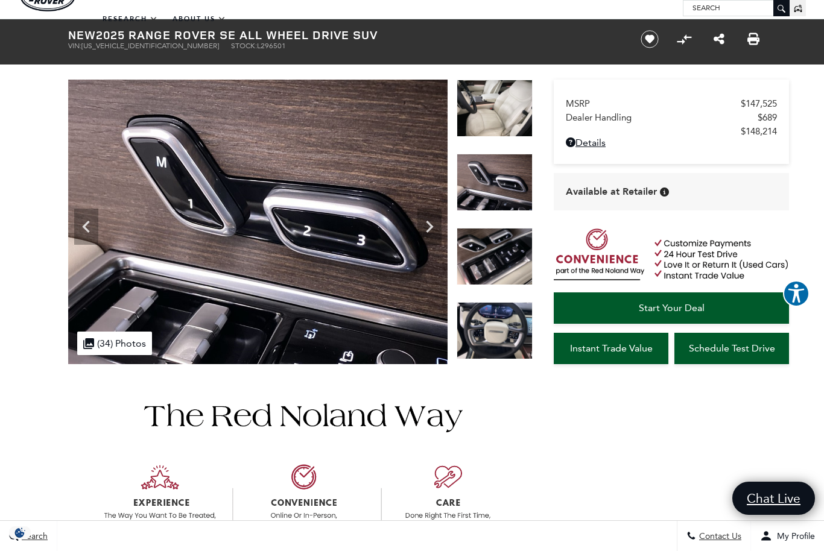
click at [489, 154] on div at bounding box center [495, 117] width 76 height 74
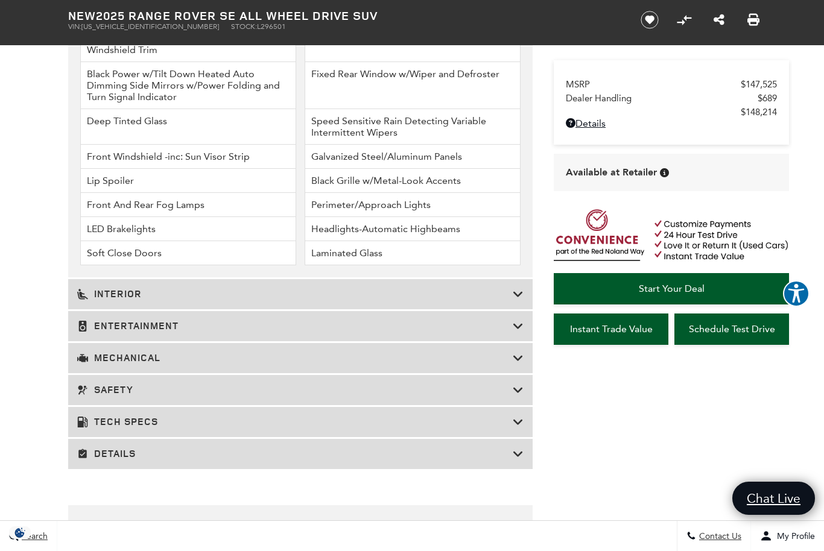
scroll to position [1838, 0]
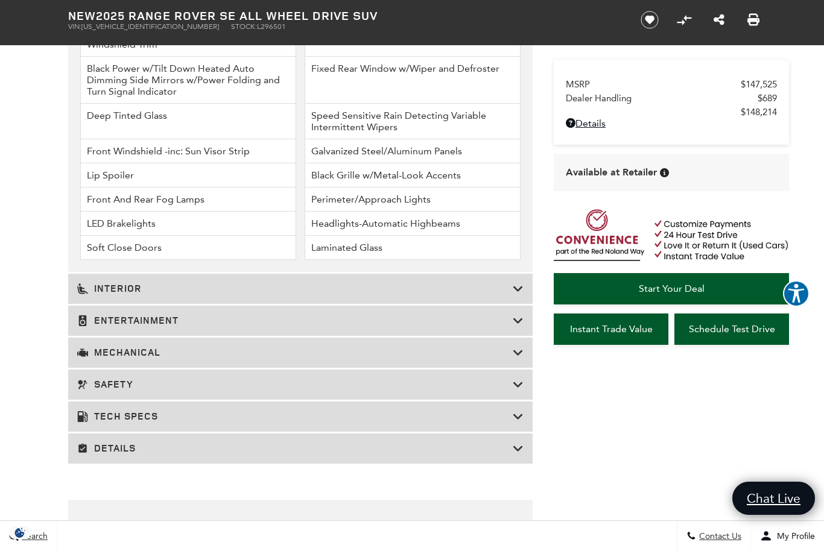
click at [516, 295] on icon at bounding box center [518, 289] width 11 height 12
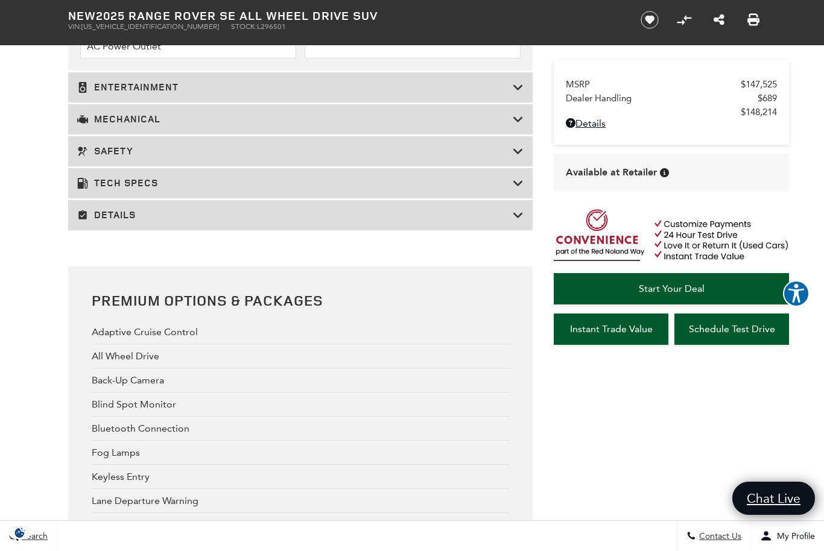
scroll to position [2336, 0]
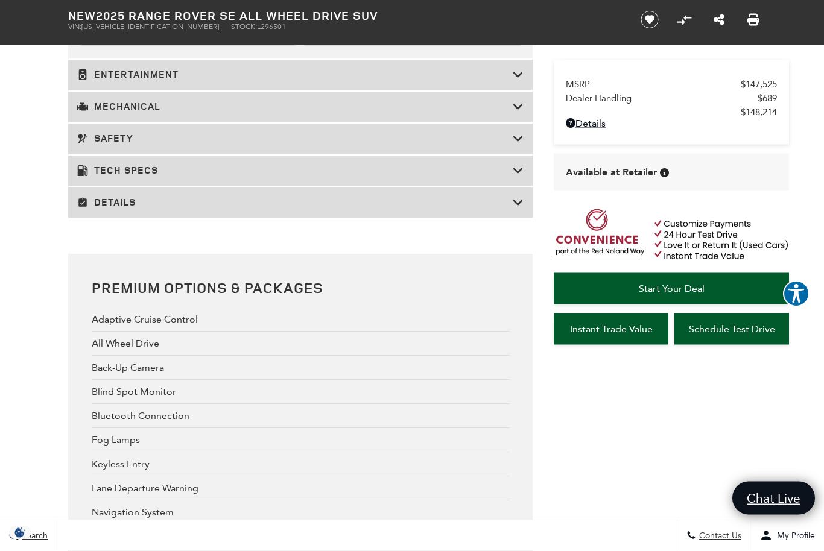
click at [516, 177] on icon at bounding box center [518, 171] width 11 height 12
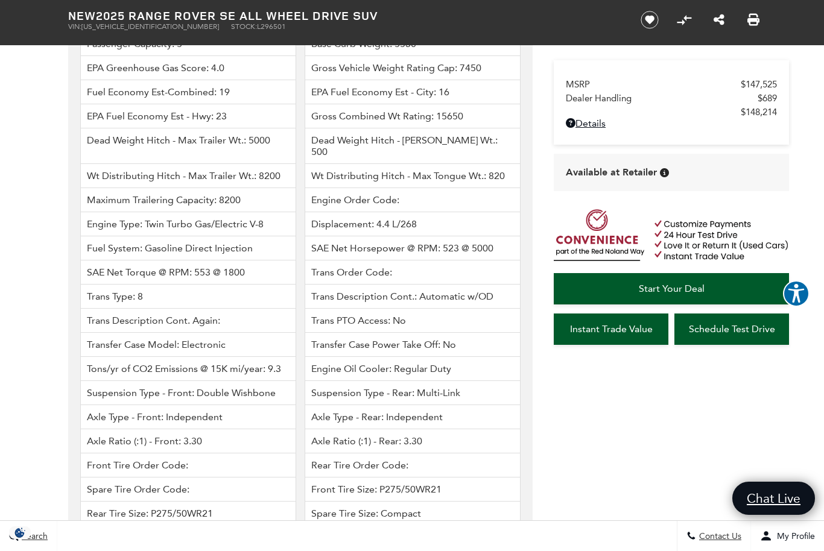
scroll to position [1896, 0]
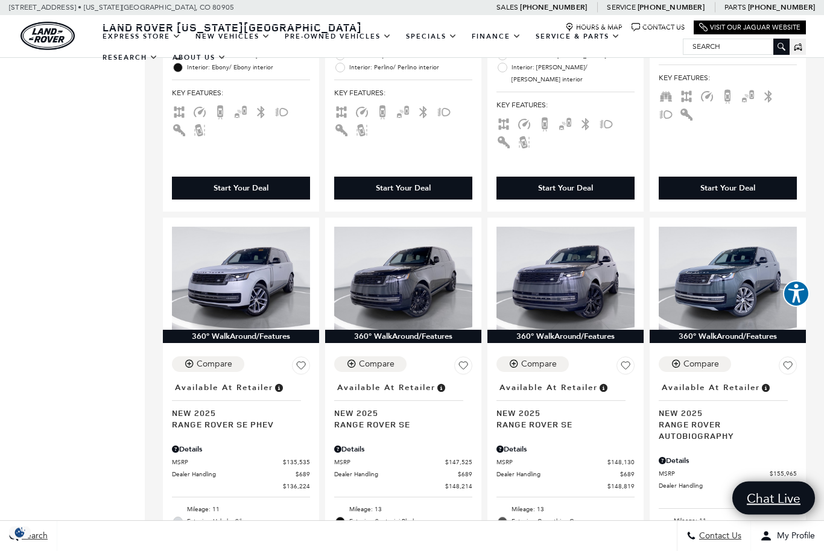
scroll to position [1075, 0]
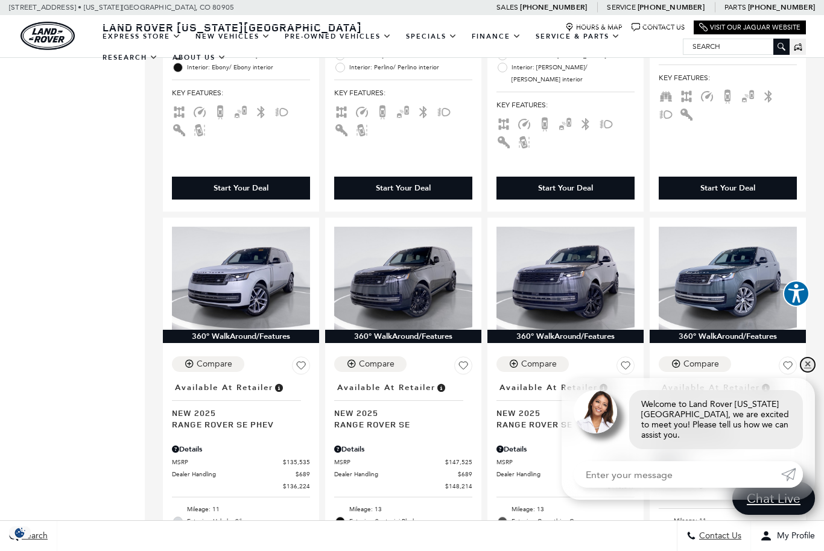
click at [809, 372] on link "✕" at bounding box center [807, 365] width 14 height 14
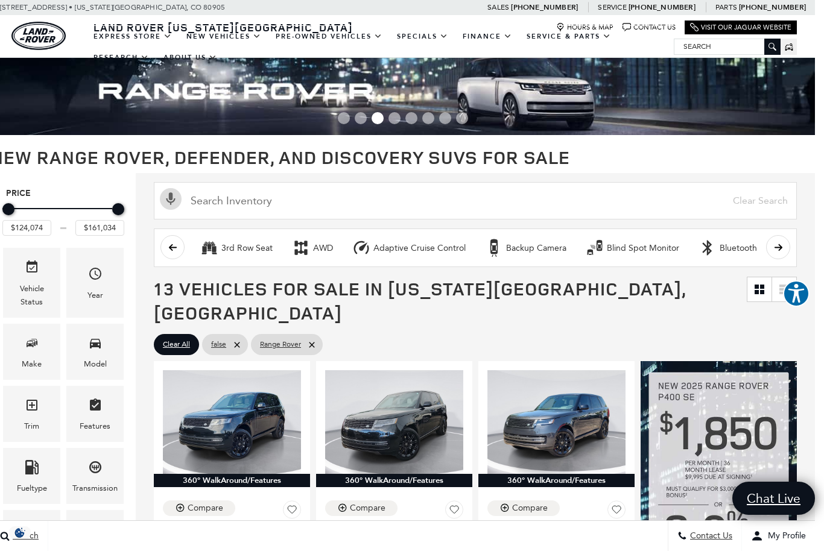
scroll to position [0, 9]
